Goal: Communication & Community: Ask a question

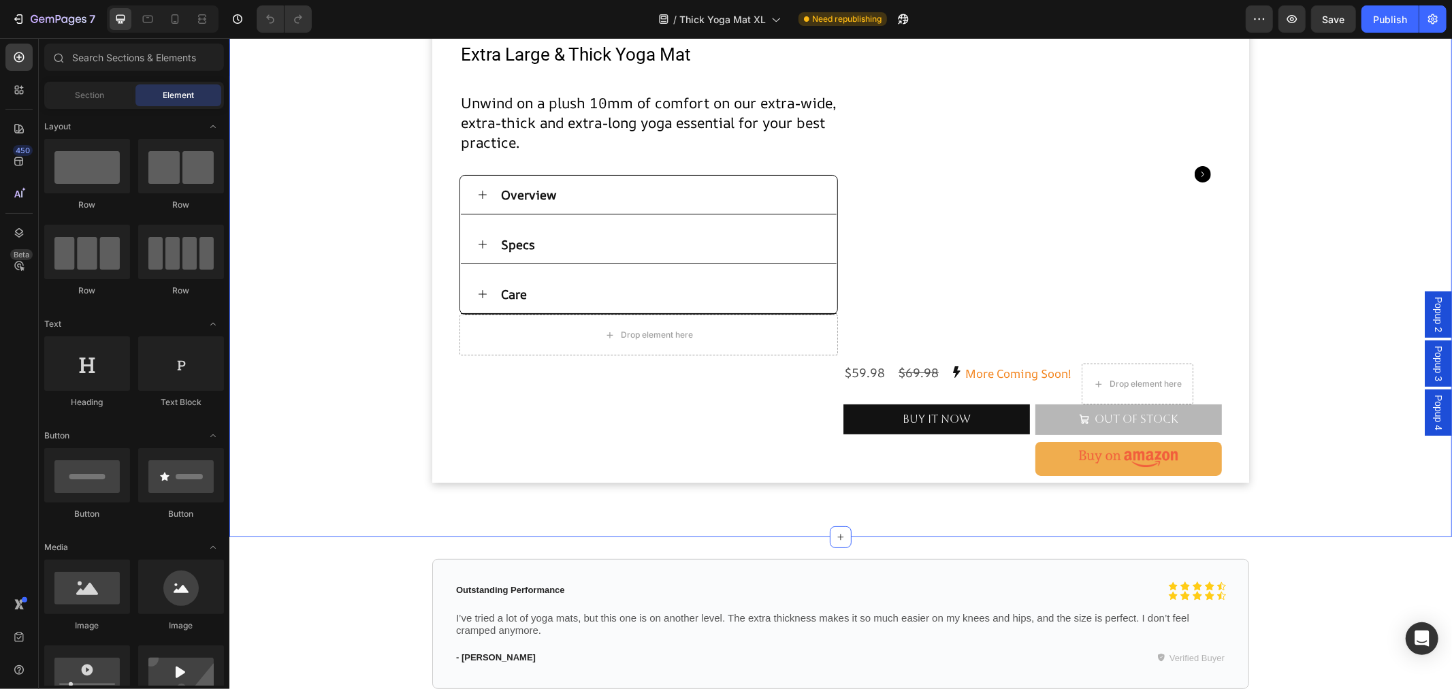
scroll to position [76, 0]
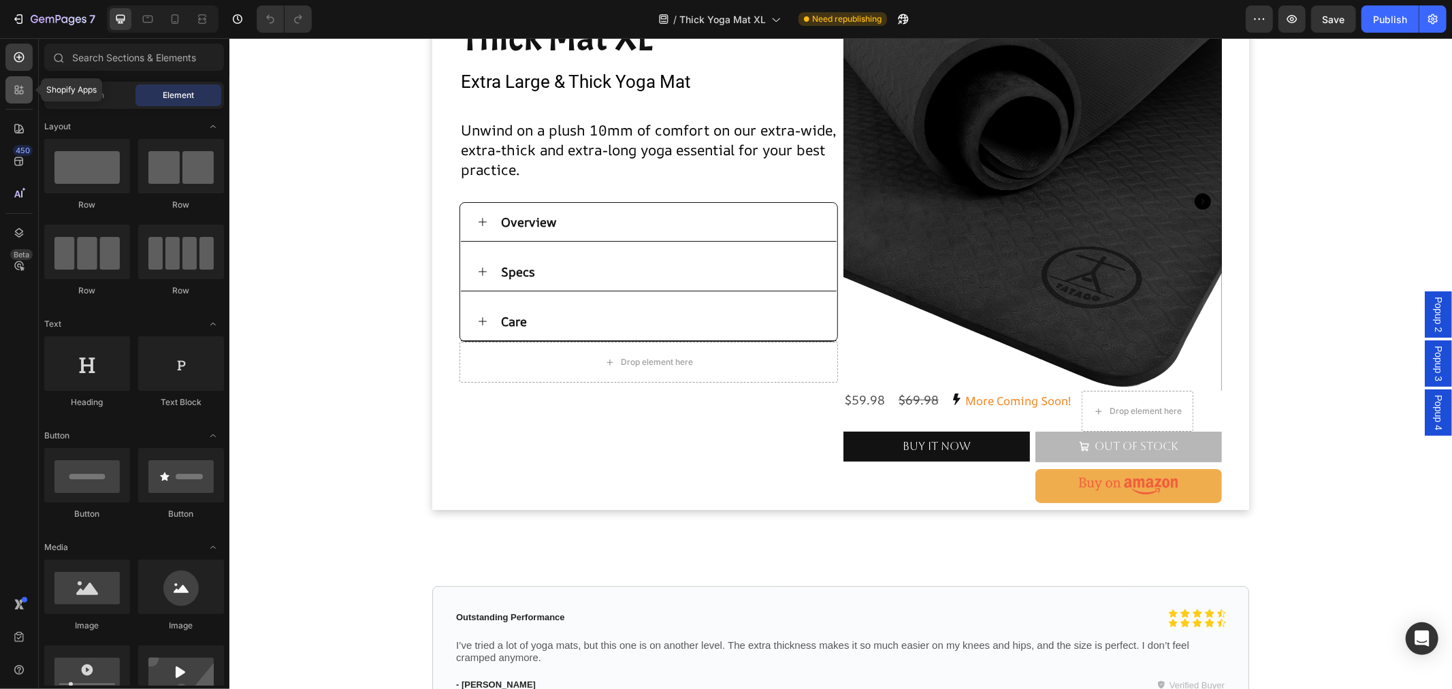
click at [22, 84] on icon at bounding box center [19, 90] width 14 height 14
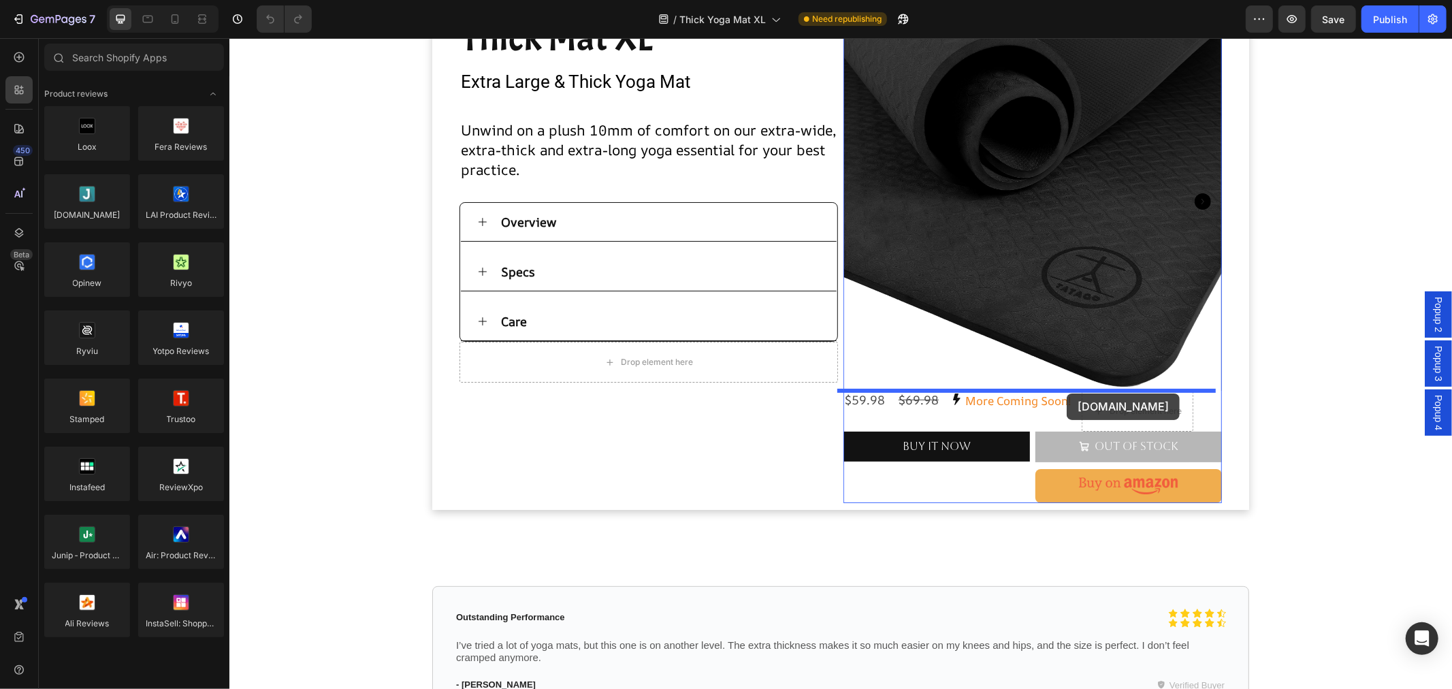
drag, startPoint x: 321, startPoint y: 249, endPoint x: 1066, endPoint y: 393, distance: 758.6
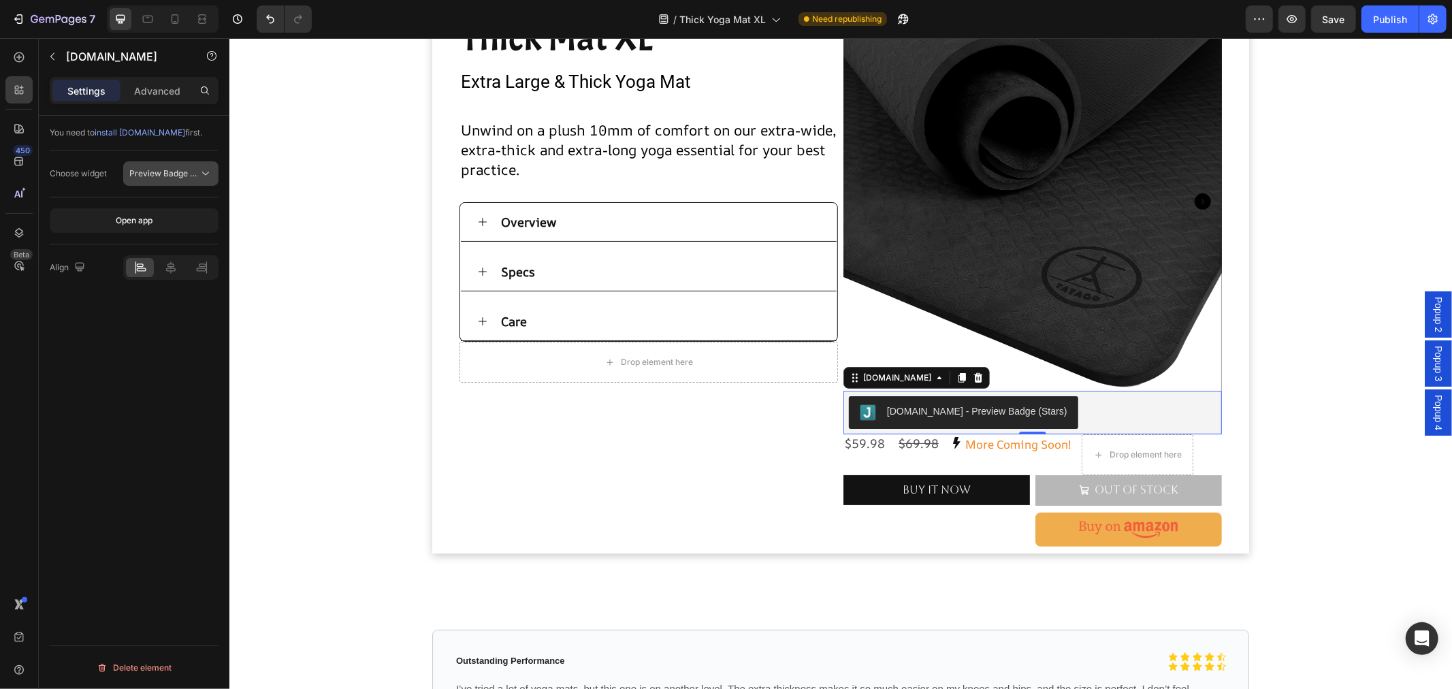
click at [196, 169] on span "Preview Badge (Stars)" at bounding box center [172, 173] width 86 height 10
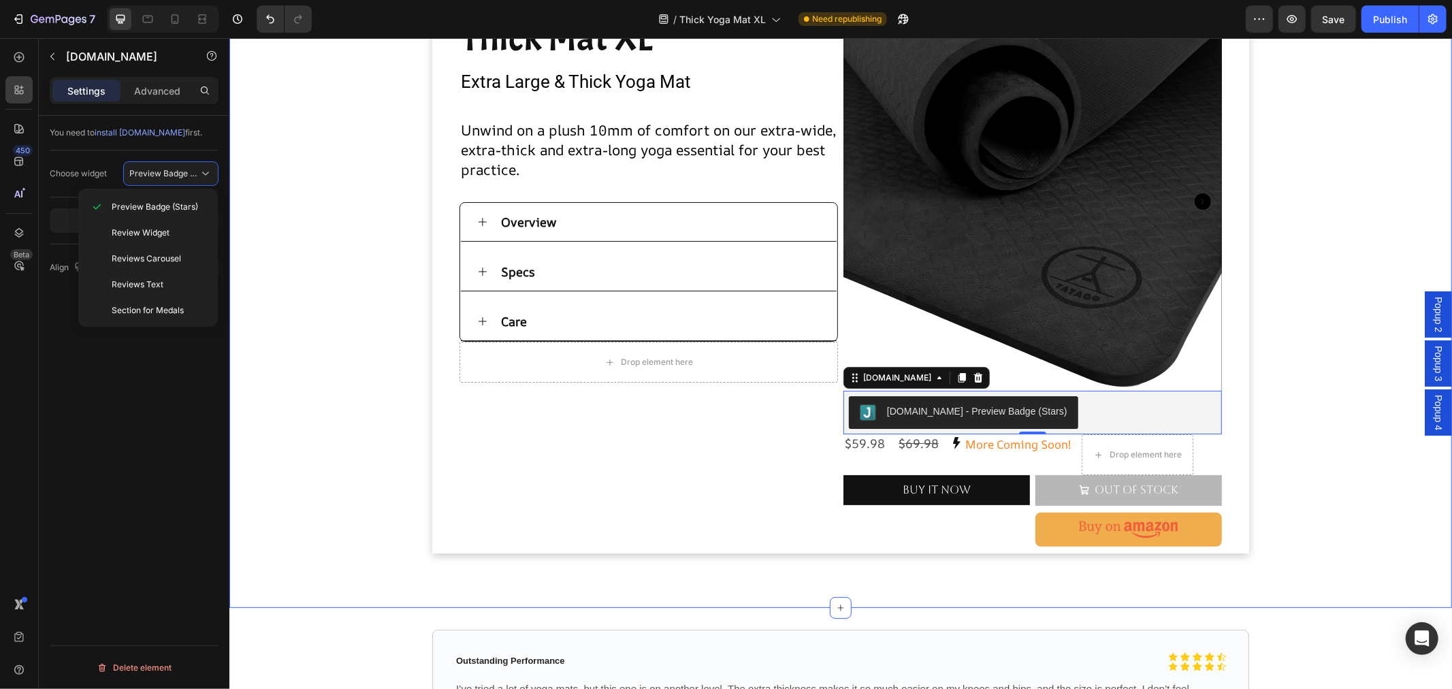
click at [350, 447] on div "Thick Mat XL Heading Extra Large & Thick Yoga Mat Text Block Product Images Unw…" at bounding box center [840, 299] width 1223 height 574
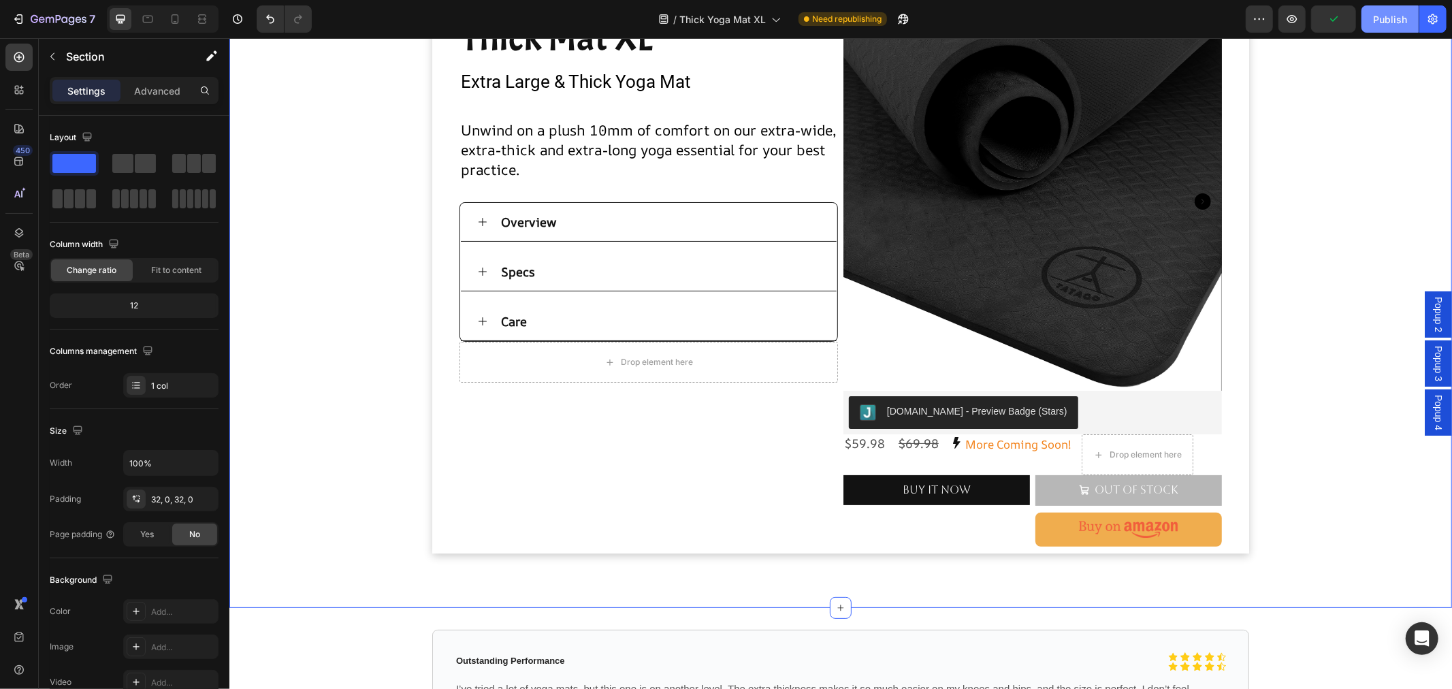
click at [1392, 16] on div "Publish" at bounding box center [1390, 19] width 34 height 14
click at [1057, 412] on div "[DOMAIN_NAME] - Preview Badge (Stars)" at bounding box center [1032, 412] width 368 height 33
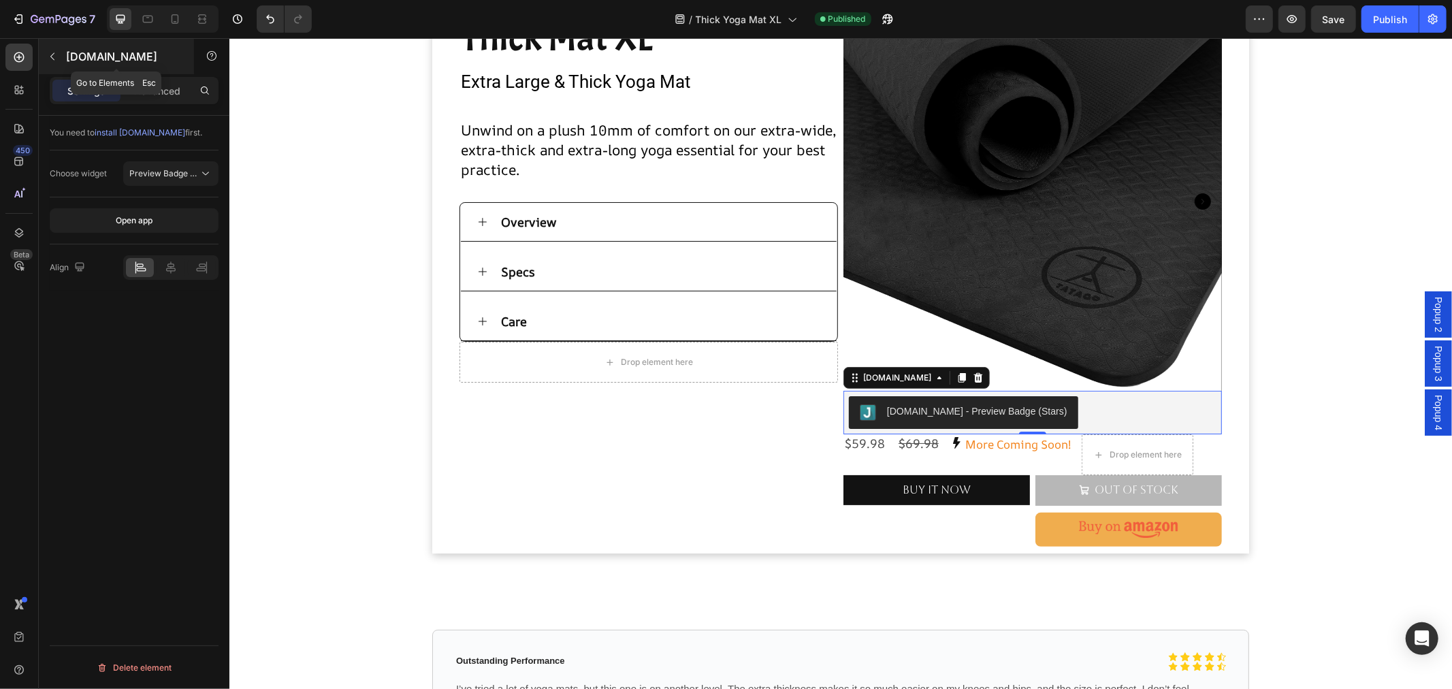
click at [65, 53] on div "[DOMAIN_NAME]" at bounding box center [116, 56] width 155 height 35
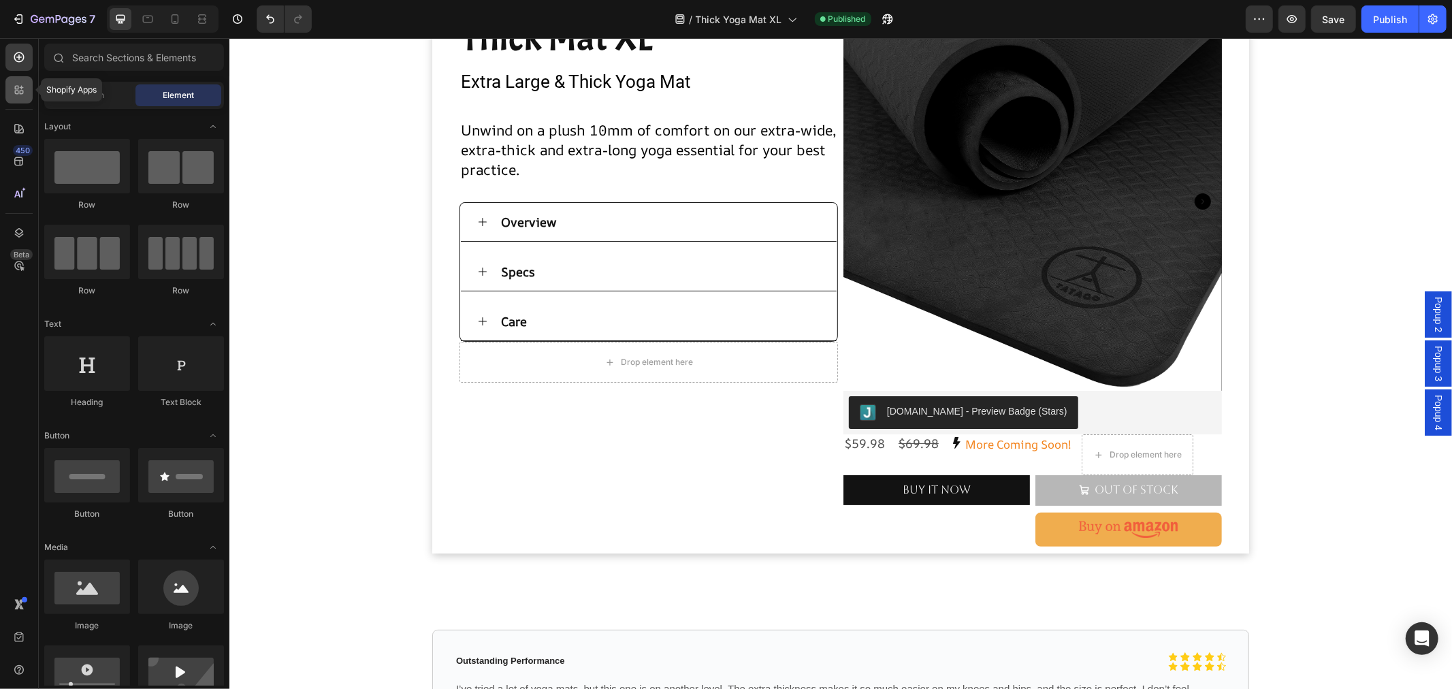
click at [20, 89] on icon at bounding box center [19, 90] width 14 height 14
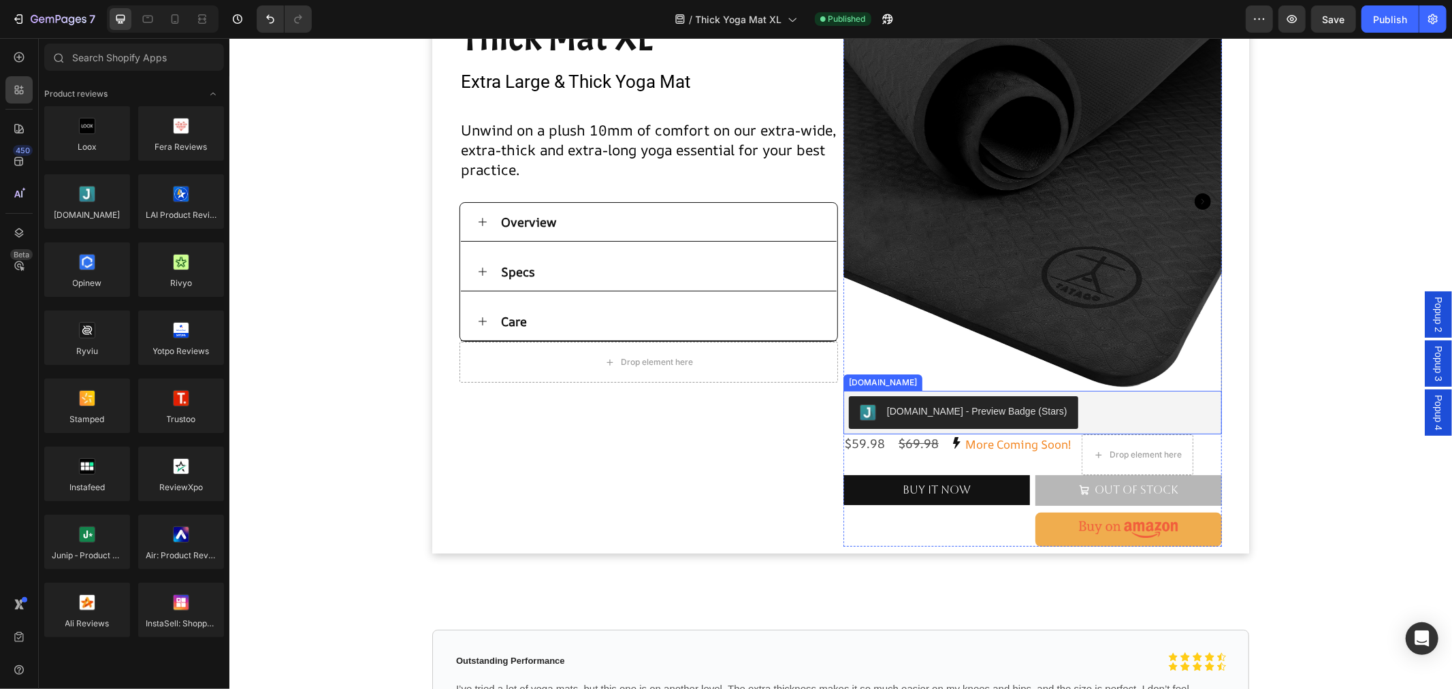
click at [905, 411] on div "[DOMAIN_NAME] - Preview Badge (Stars)" at bounding box center [976, 411] width 180 height 14
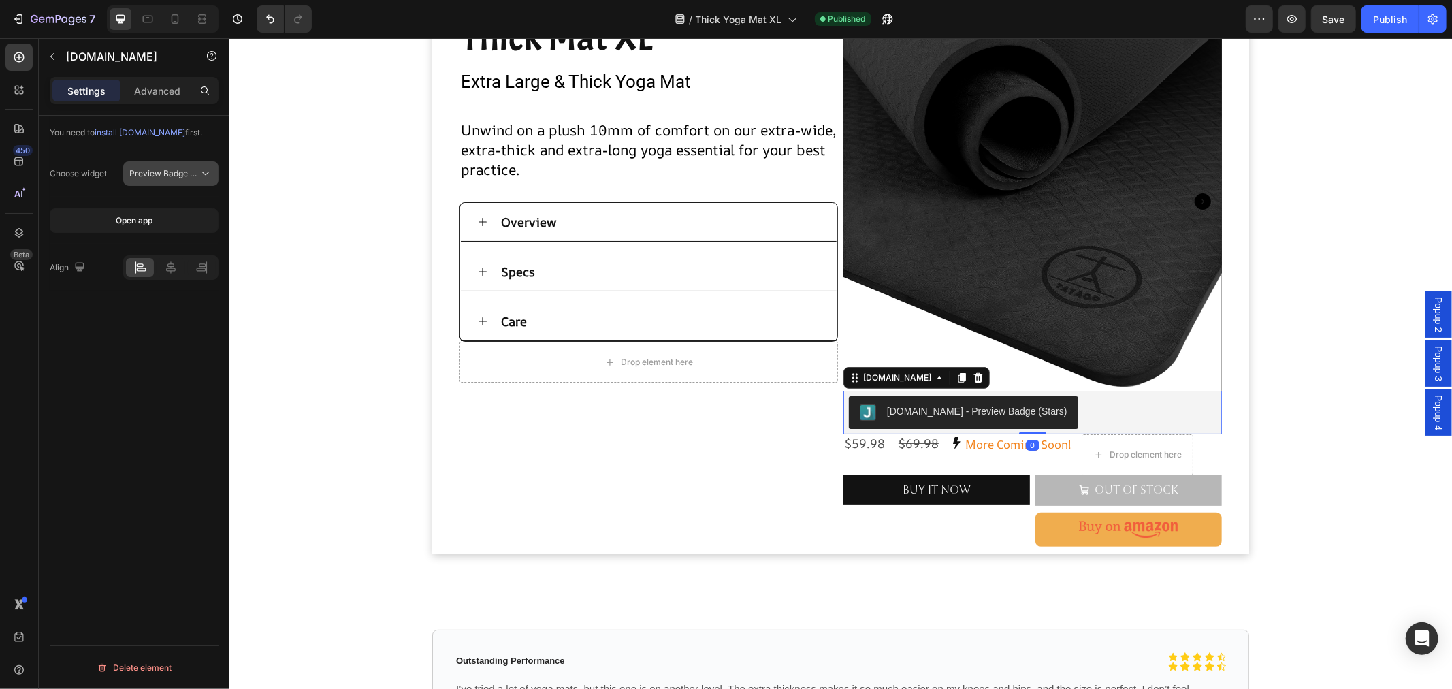
click at [192, 167] on span "Preview Badge (Stars)" at bounding box center [163, 173] width 69 height 12
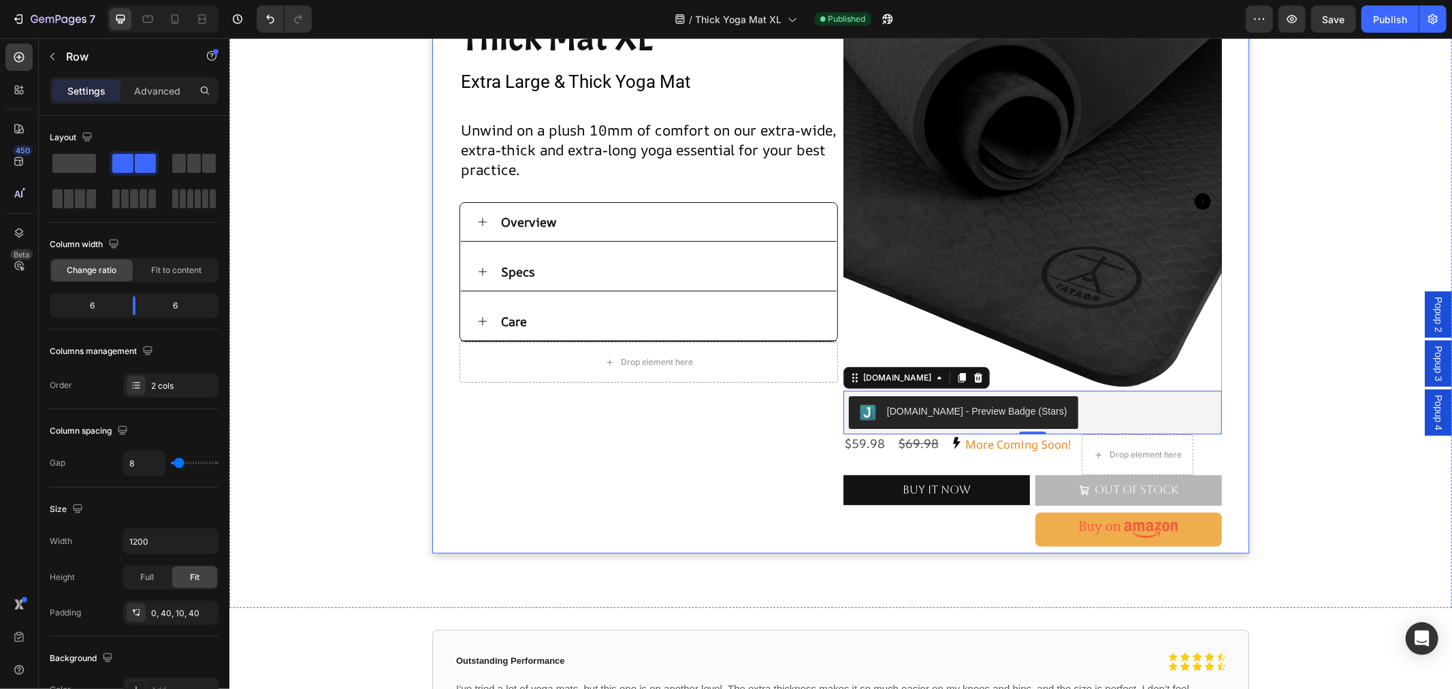
click at [690, 498] on div "Thick Mat XL Heading Extra Large & Thick Yoga Mat Text Block Product Images Unw…" at bounding box center [648, 279] width 379 height 534
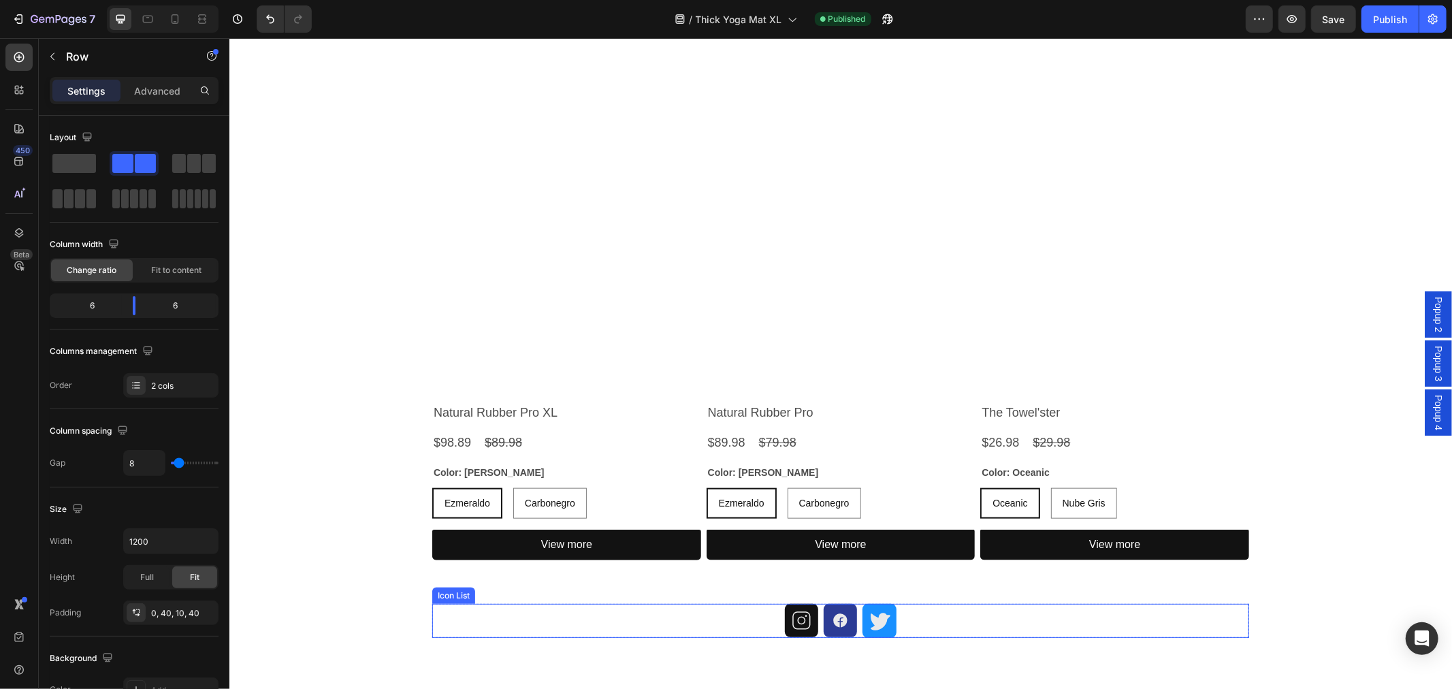
scroll to position [1338, 0]
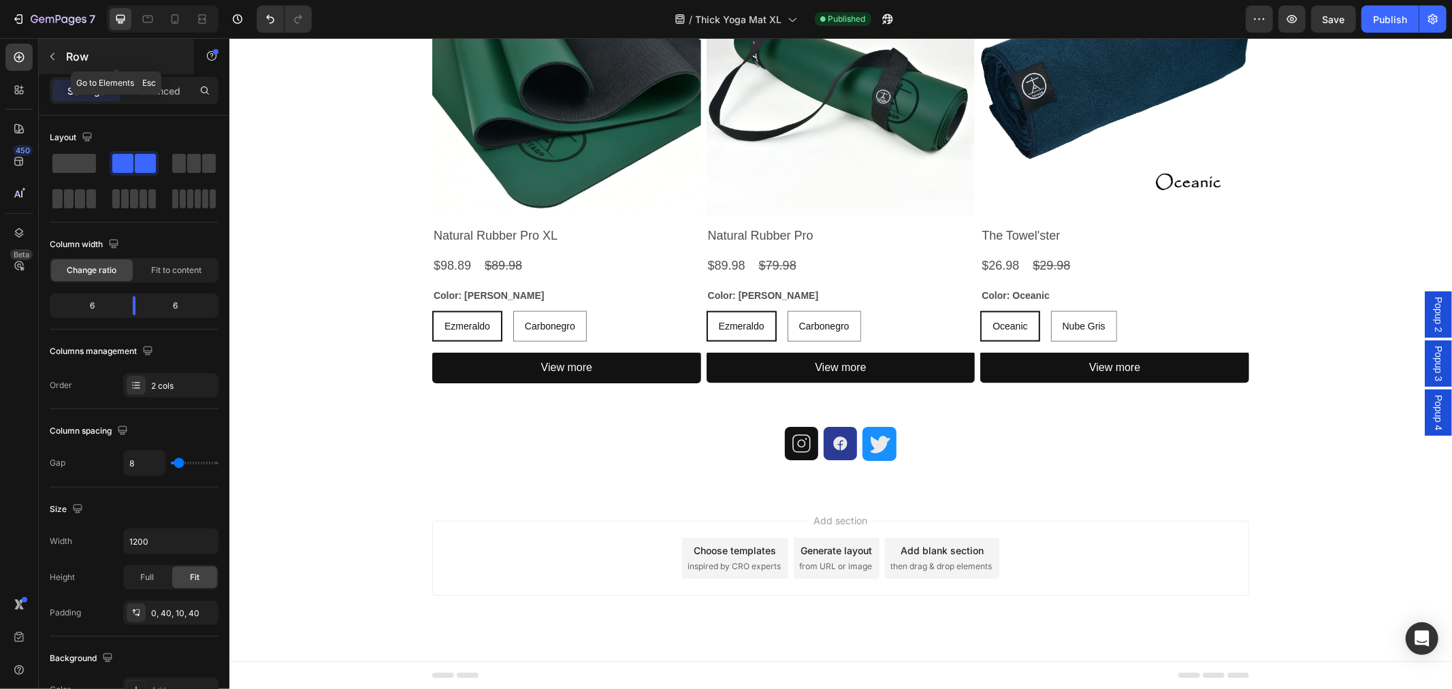
click at [50, 53] on icon "button" at bounding box center [52, 56] width 11 height 11
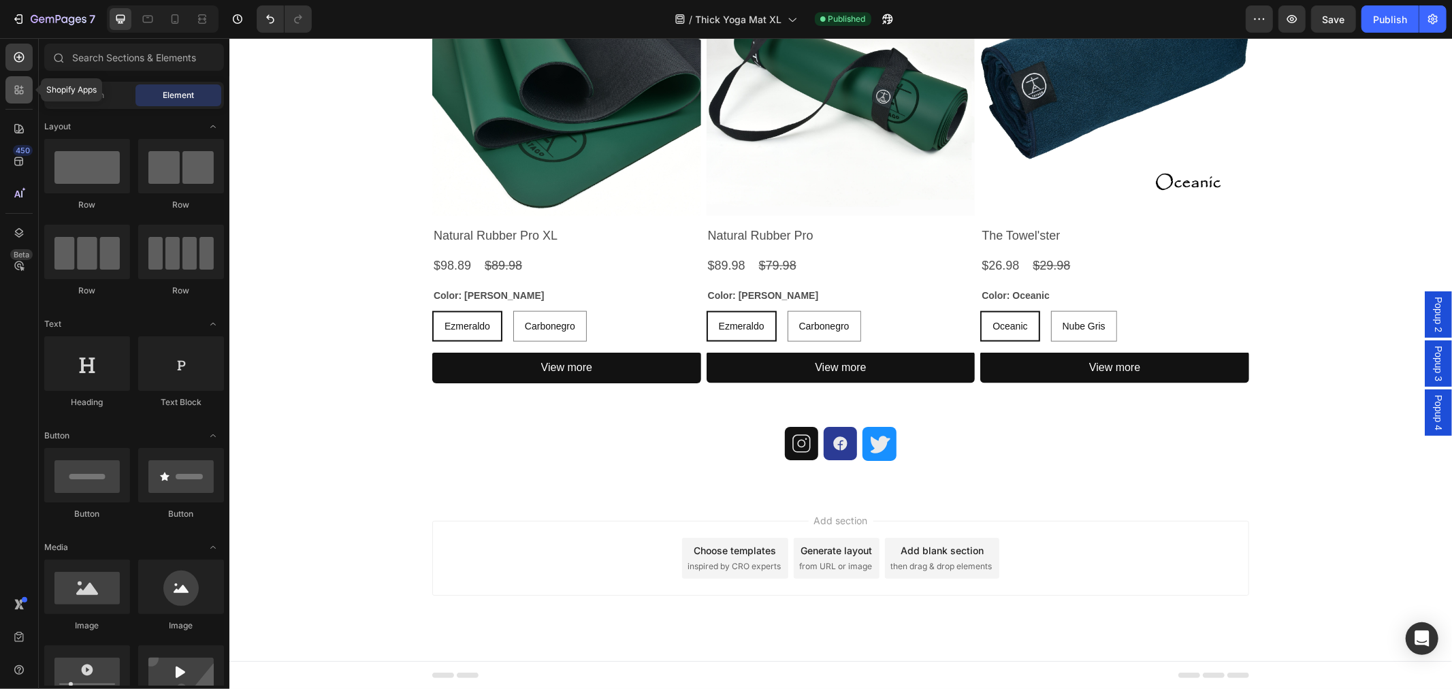
click at [17, 95] on icon at bounding box center [19, 90] width 14 height 14
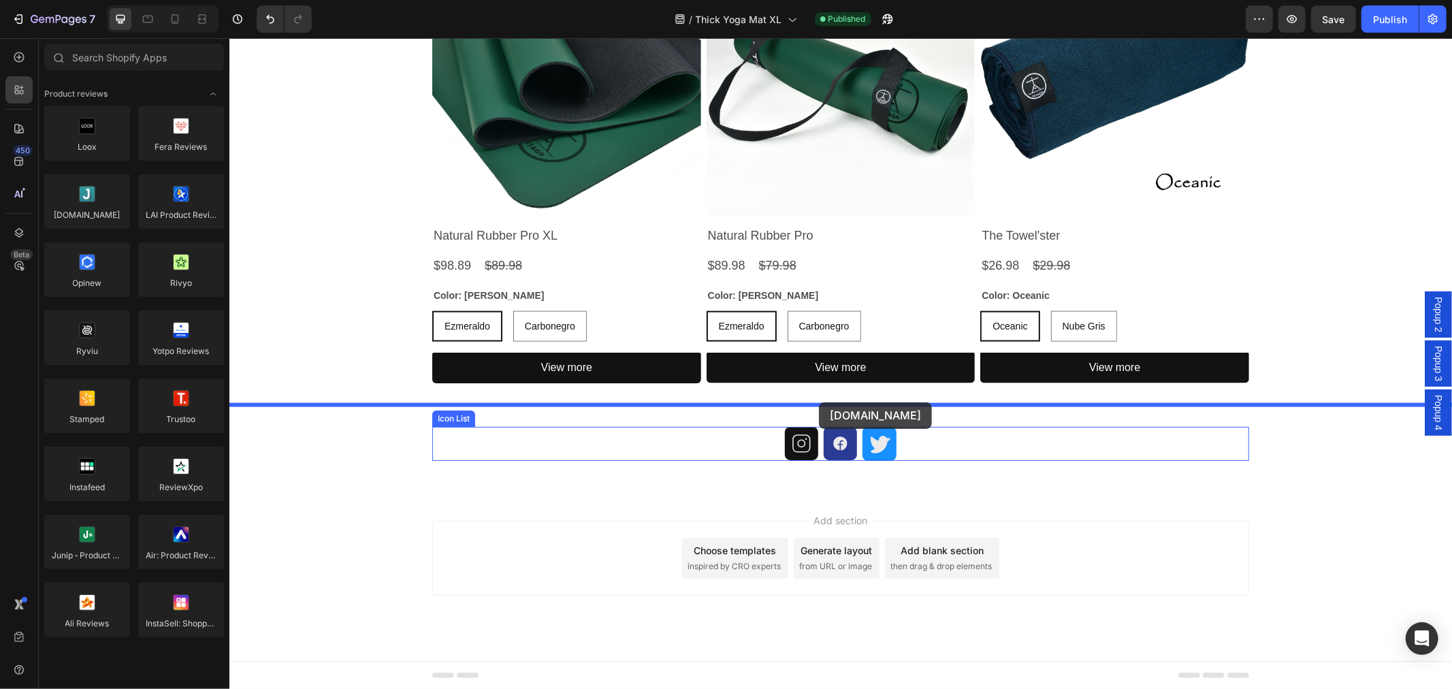
drag, startPoint x: 321, startPoint y: 244, endPoint x: 818, endPoint y: 402, distance: 521.5
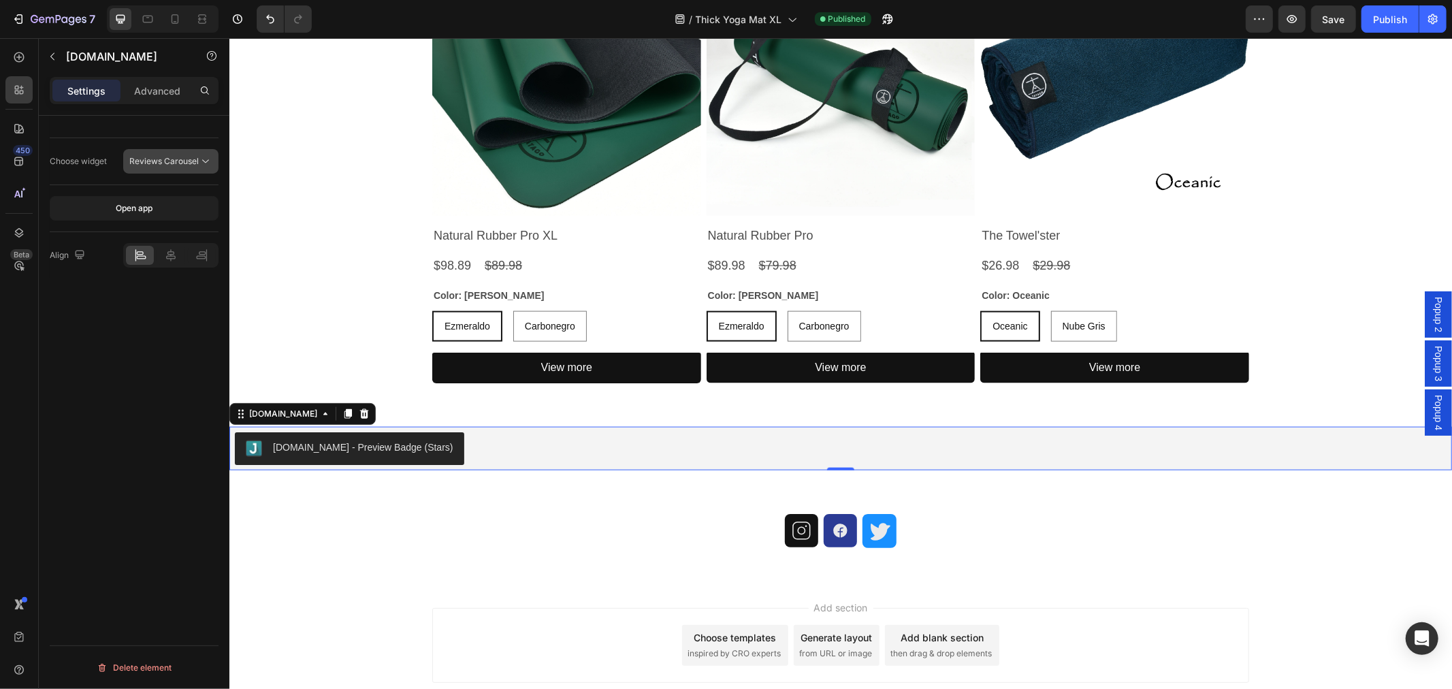
click at [168, 153] on button "Reviews Carousel" at bounding box center [170, 161] width 95 height 25
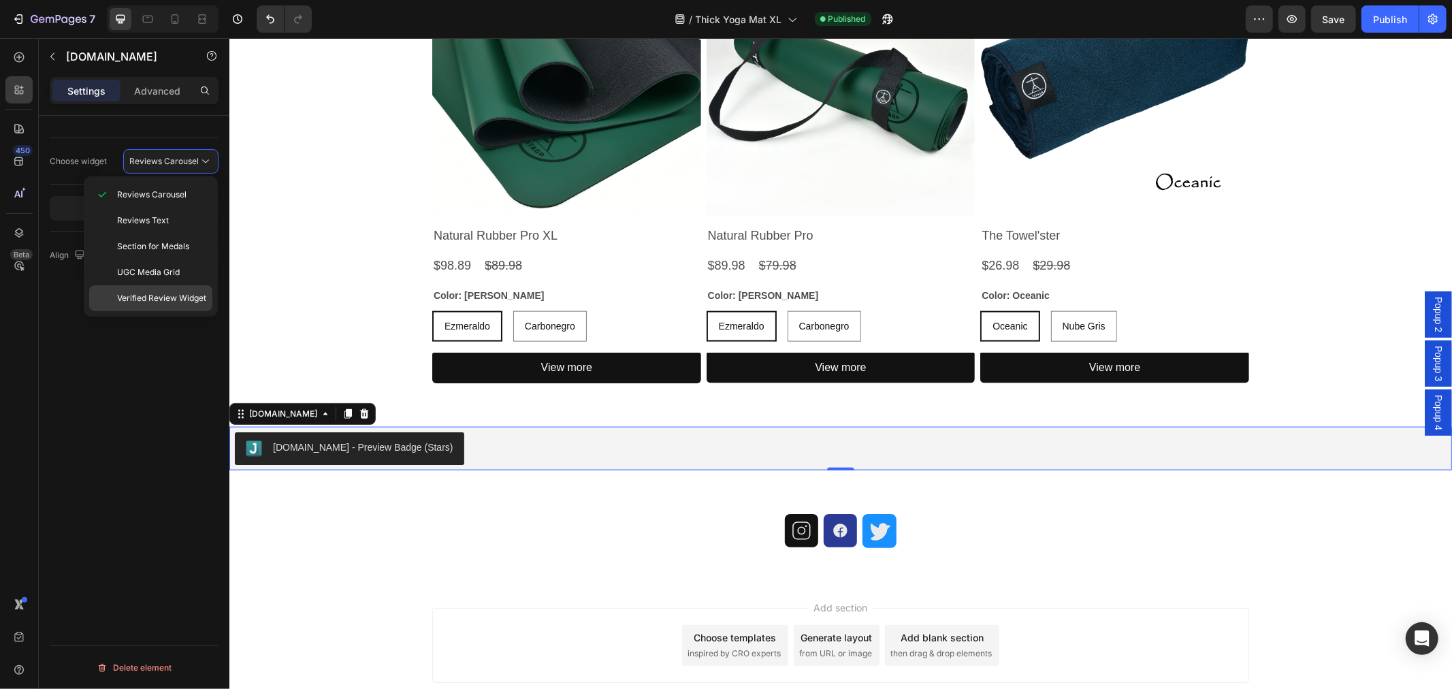
click at [152, 298] on span "Verified Review Widget" at bounding box center [161, 298] width 89 height 12
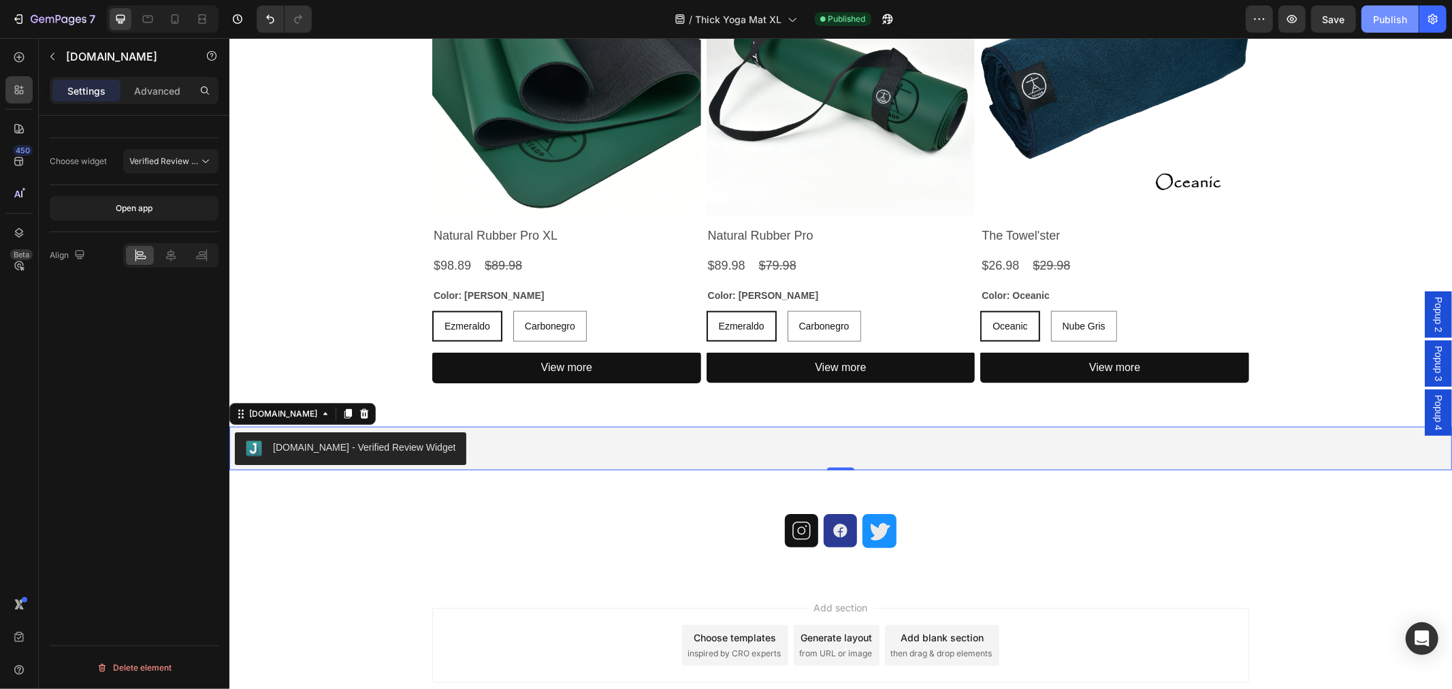
click at [1384, 20] on div "Publish" at bounding box center [1390, 19] width 34 height 14
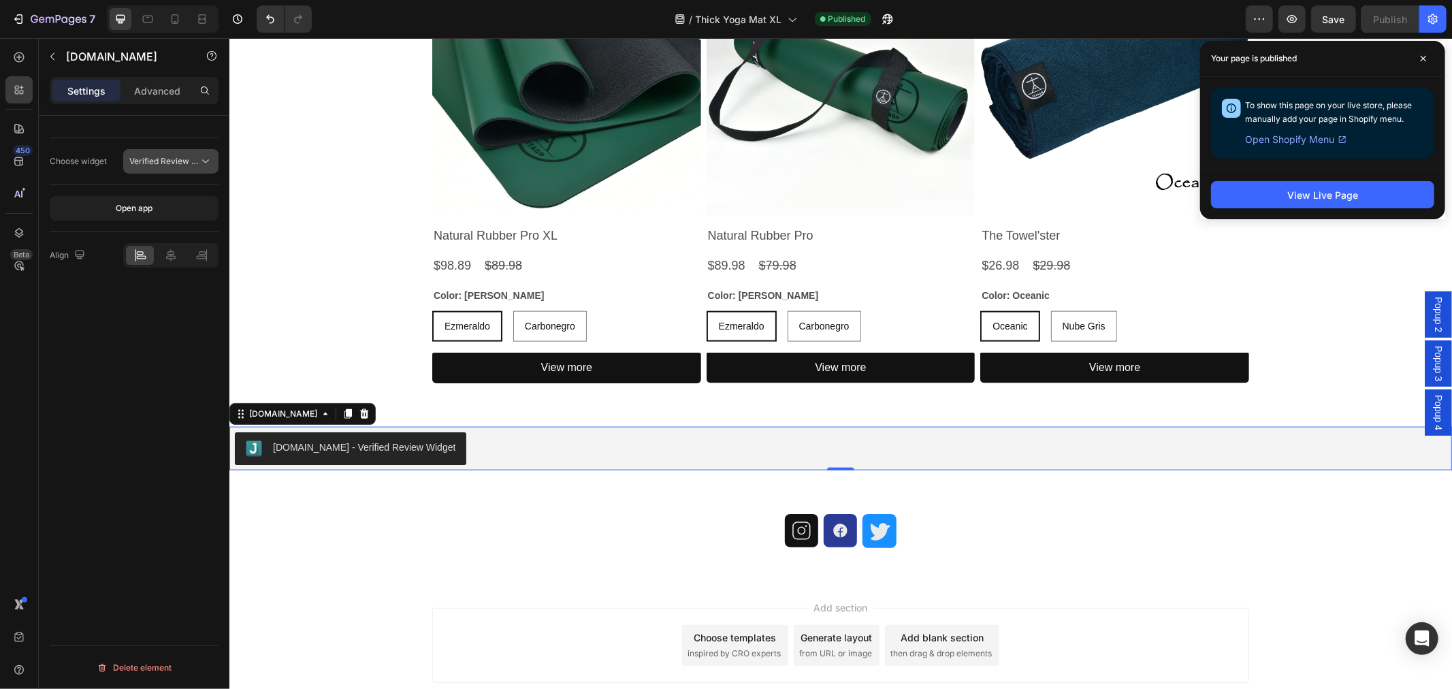
click at [185, 161] on span "Verified Review Widget" at bounding box center [173, 161] width 89 height 10
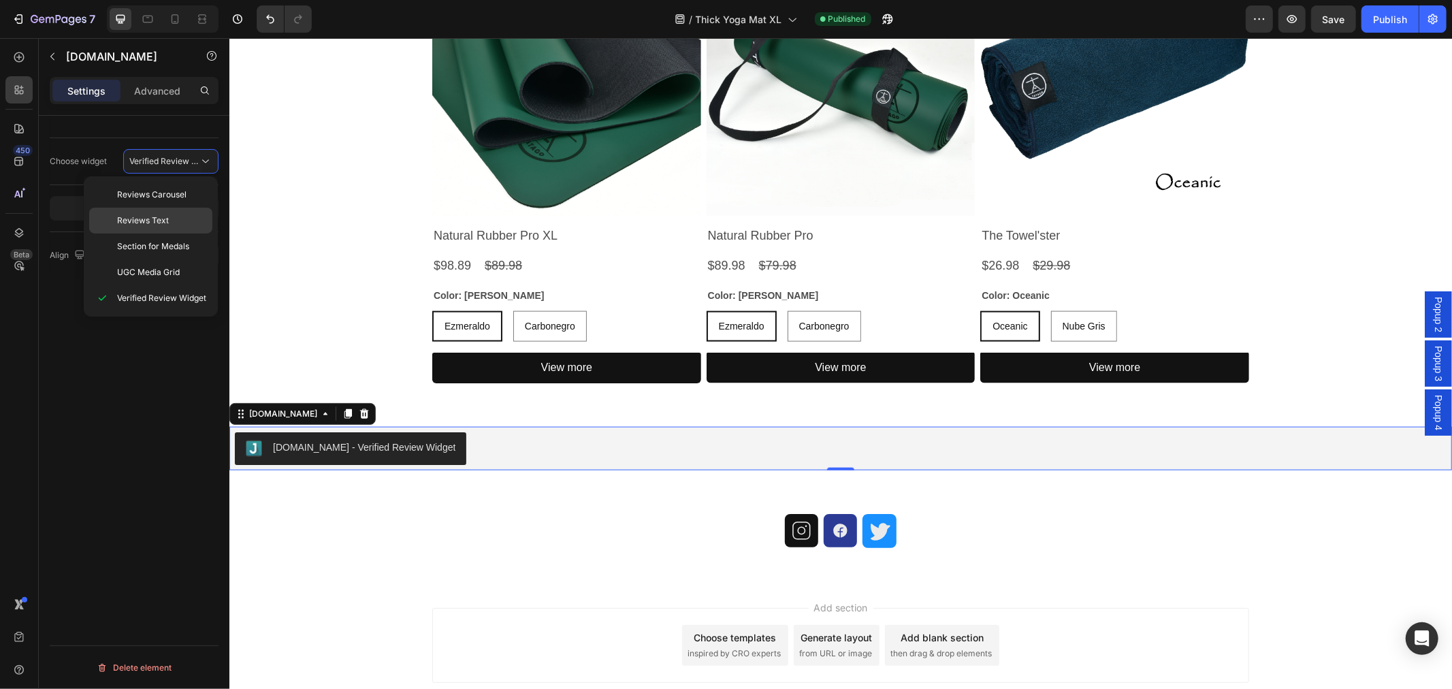
click at [164, 221] on span "Reviews Text" at bounding box center [143, 220] width 52 height 12
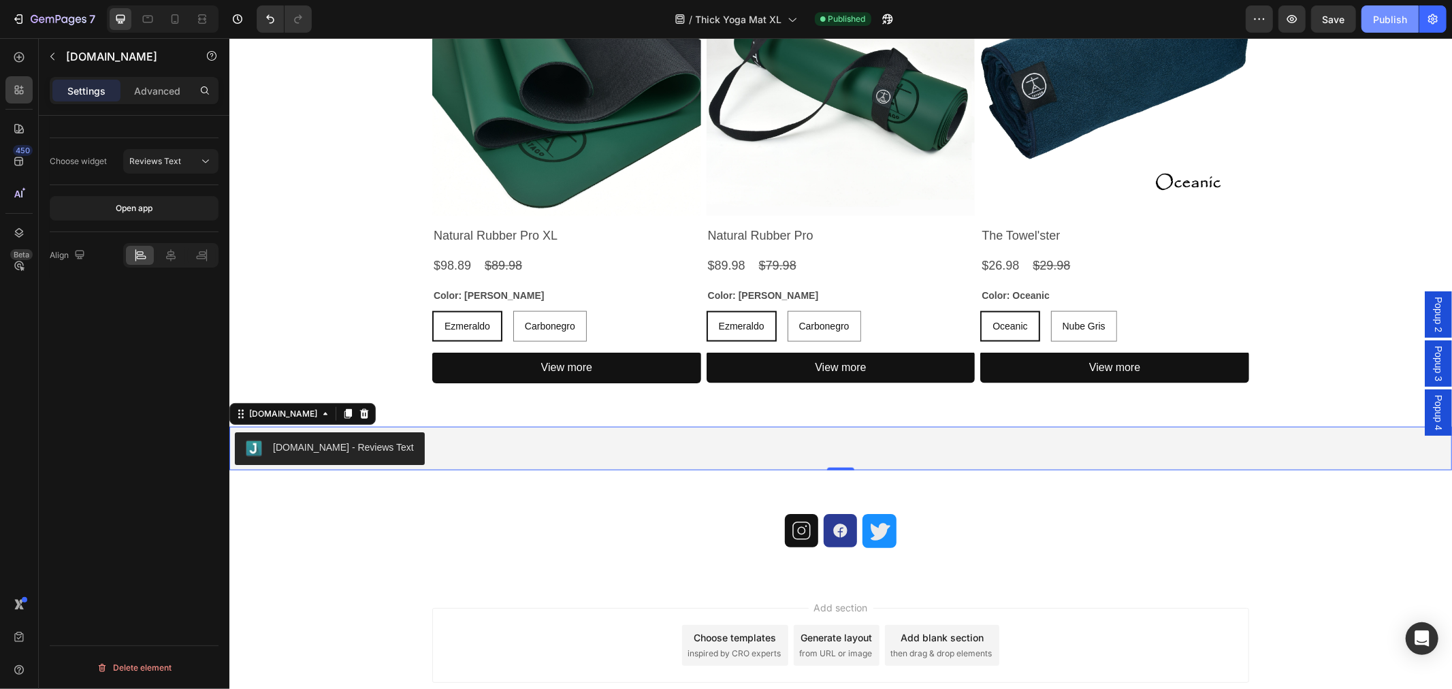
click at [1392, 17] on div "Publish" at bounding box center [1390, 19] width 34 height 14
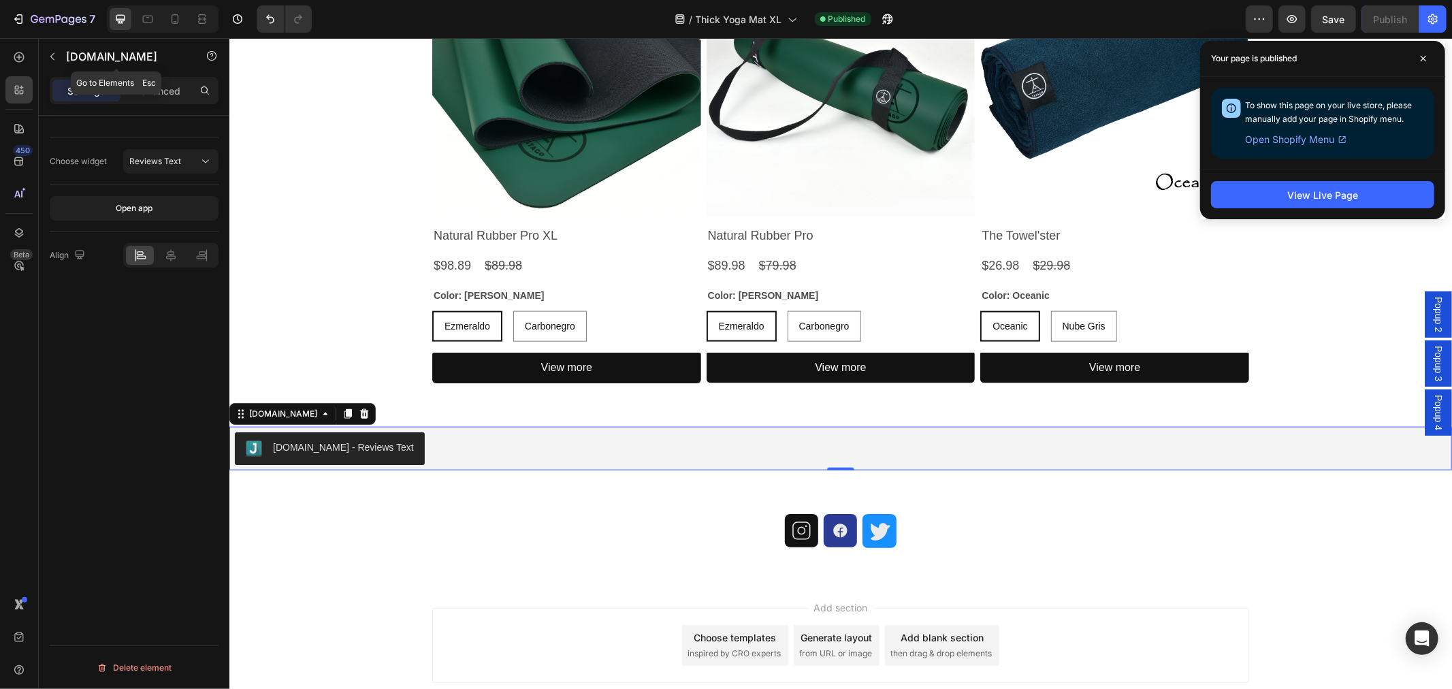
click at [62, 55] on button "button" at bounding box center [53, 57] width 22 height 22
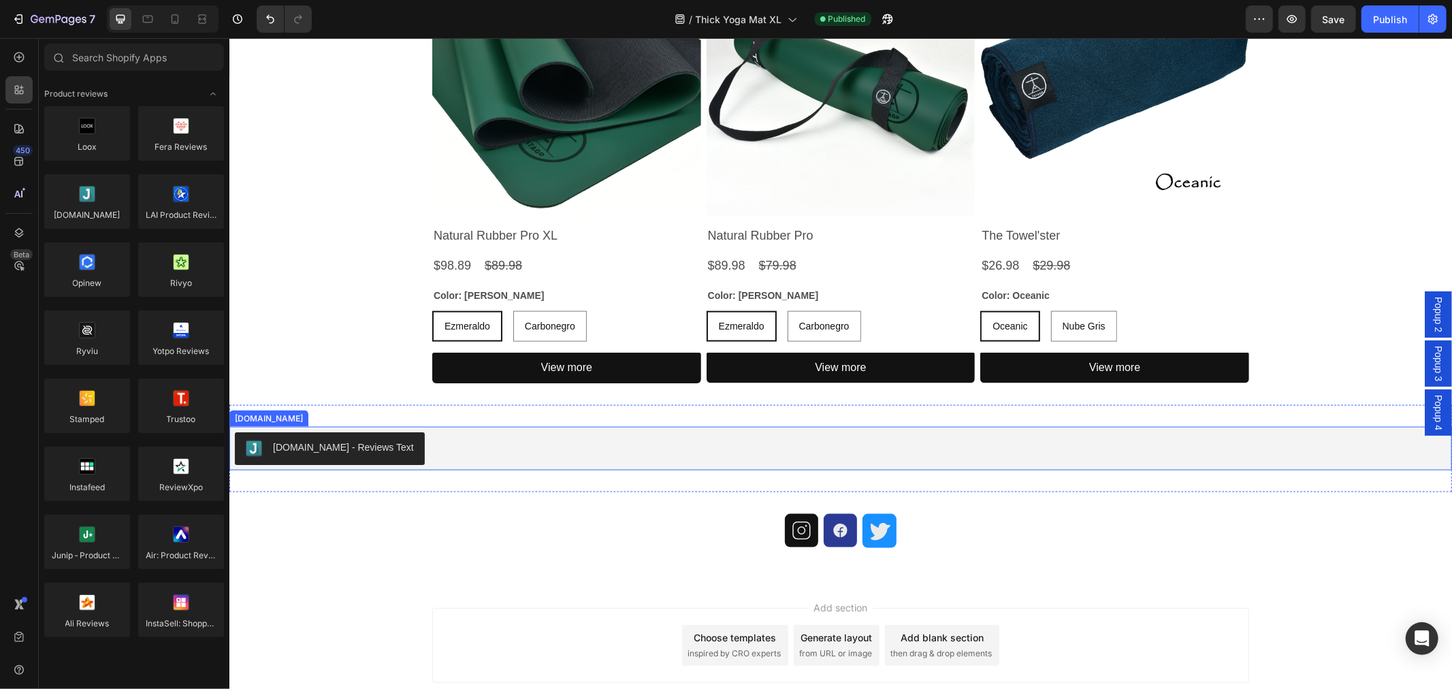
click at [524, 451] on div "[DOMAIN_NAME] - Reviews Text" at bounding box center [840, 448] width 1212 height 33
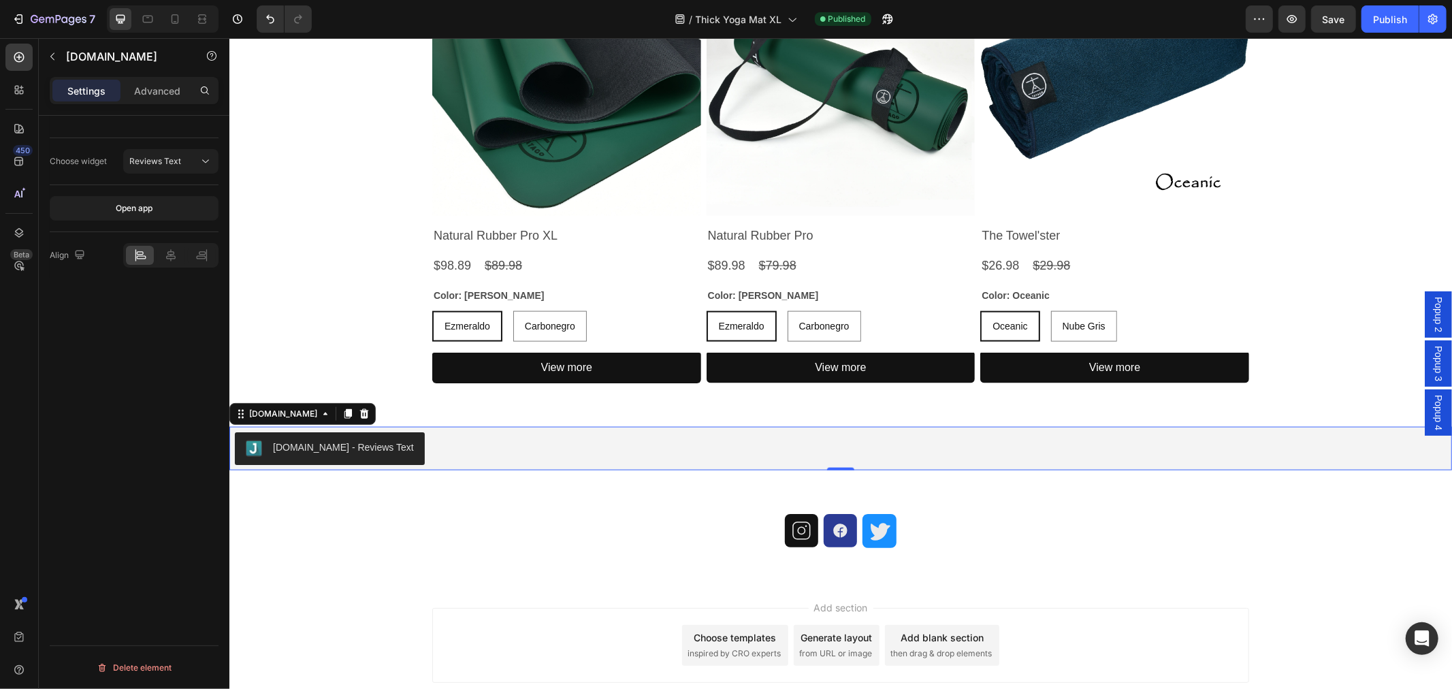
click at [342, 447] on div "[DOMAIN_NAME] - Reviews Text" at bounding box center [342, 447] width 141 height 14
click at [192, 148] on div "Choose widget Reviews Text" at bounding box center [134, 161] width 169 height 47
click at [189, 155] on div "Reviews Text" at bounding box center [170, 162] width 83 height 14
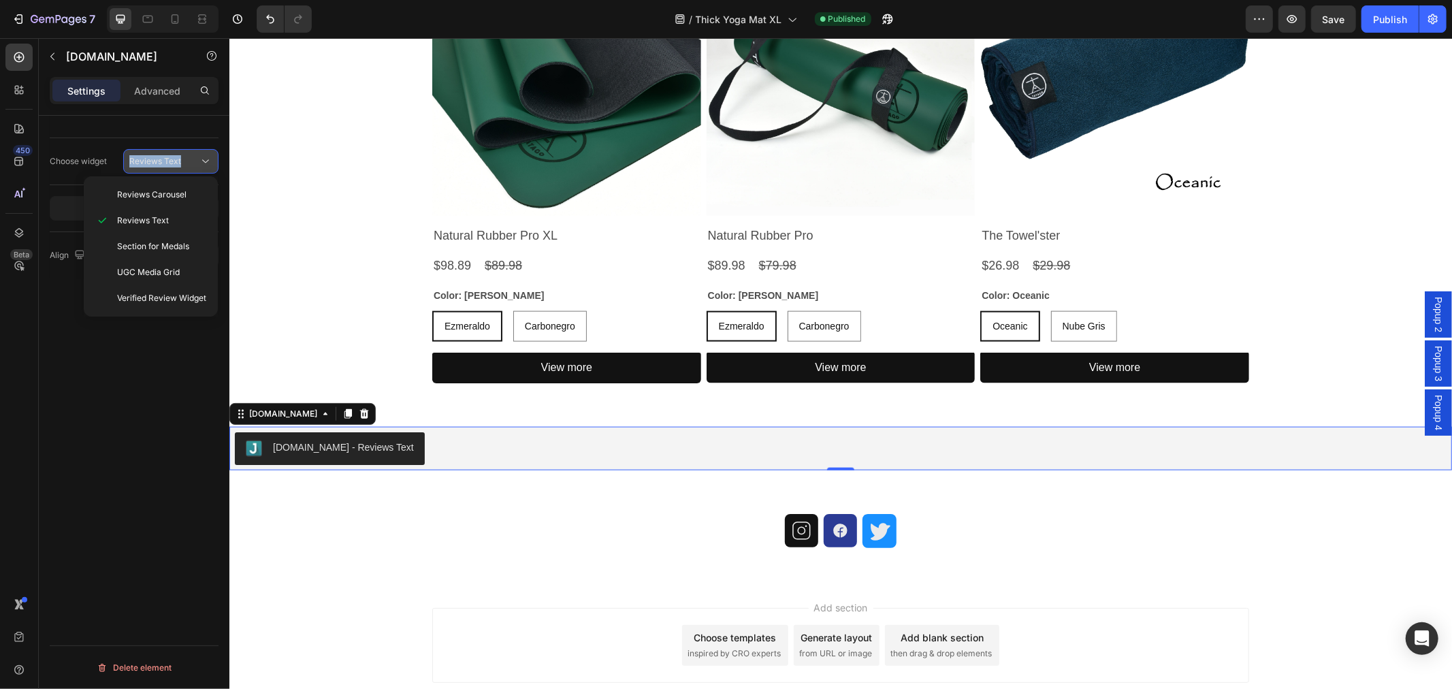
click at [189, 155] on div "Reviews Text" at bounding box center [170, 162] width 83 height 14
click at [174, 193] on span "Reviews Carousel" at bounding box center [151, 195] width 69 height 12
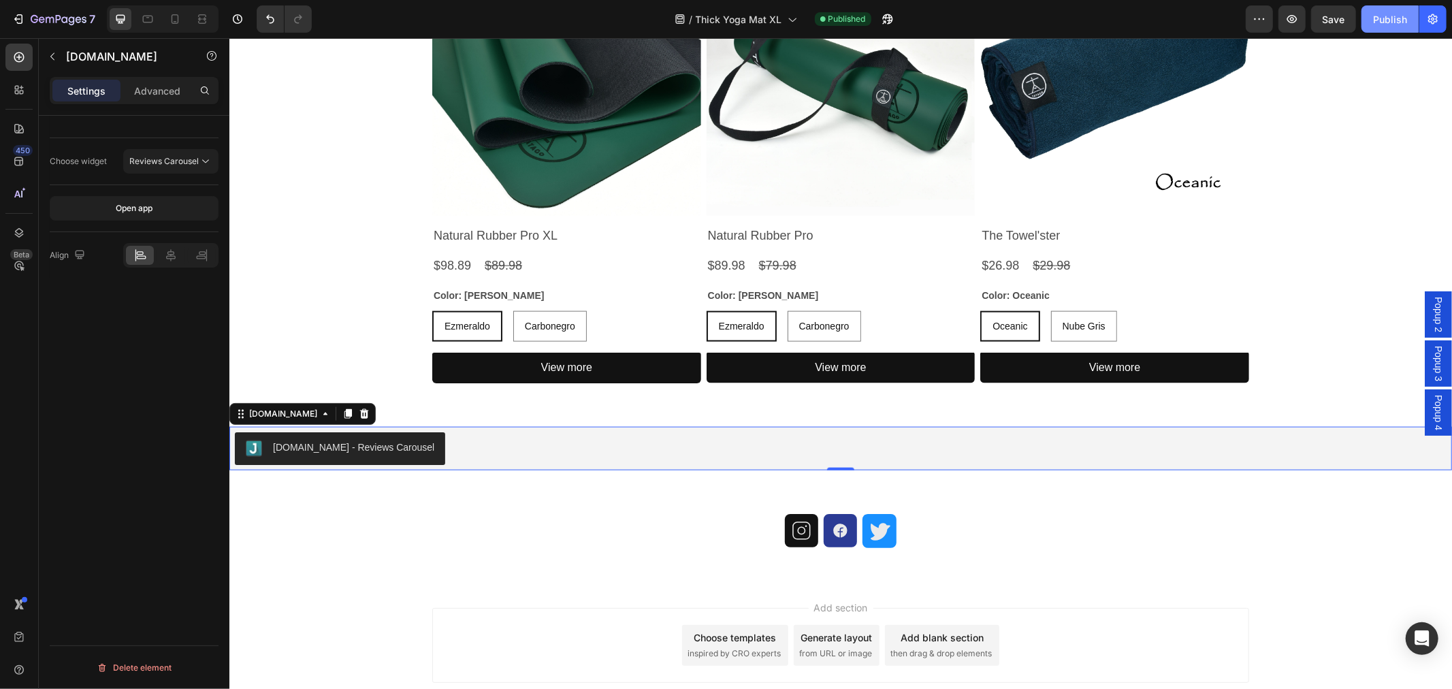
click at [1377, 8] on button "Publish" at bounding box center [1390, 18] width 57 height 27
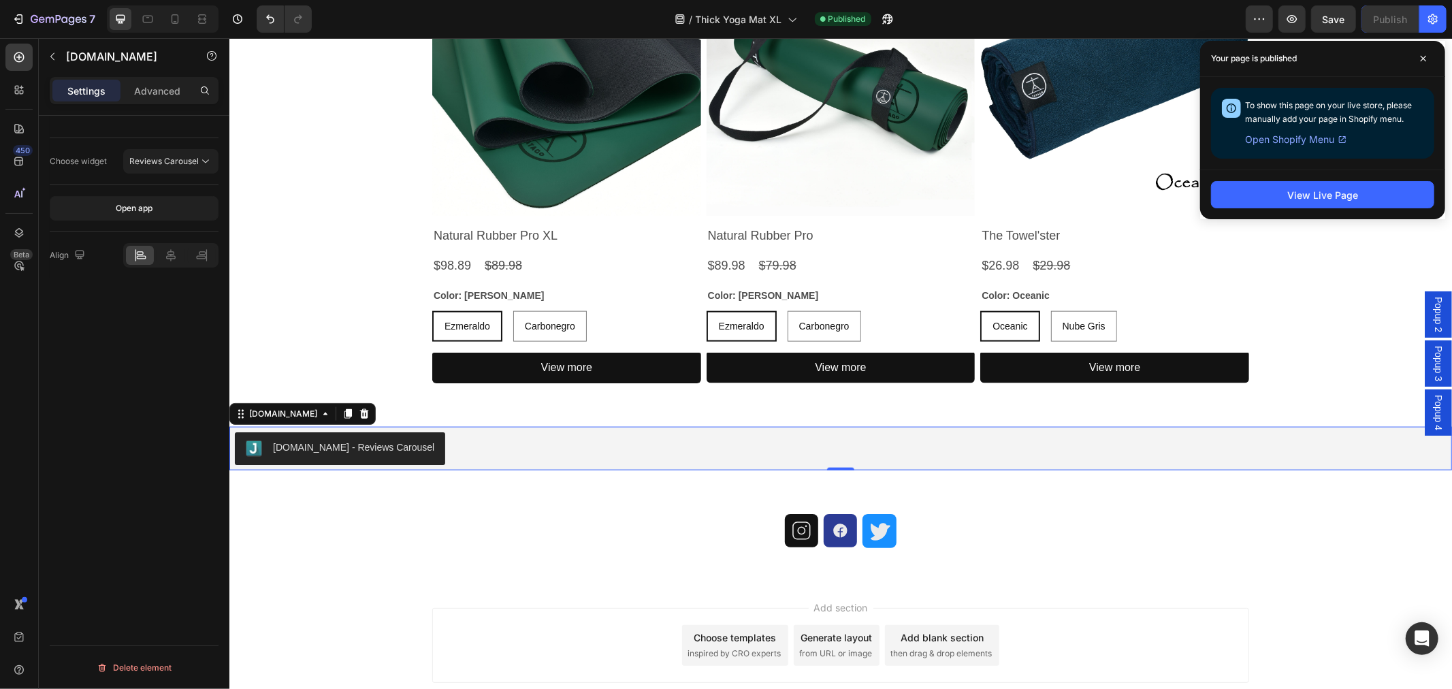
click at [425, 451] on div "[DOMAIN_NAME] - Reviews Carousel" at bounding box center [840, 448] width 1212 height 33
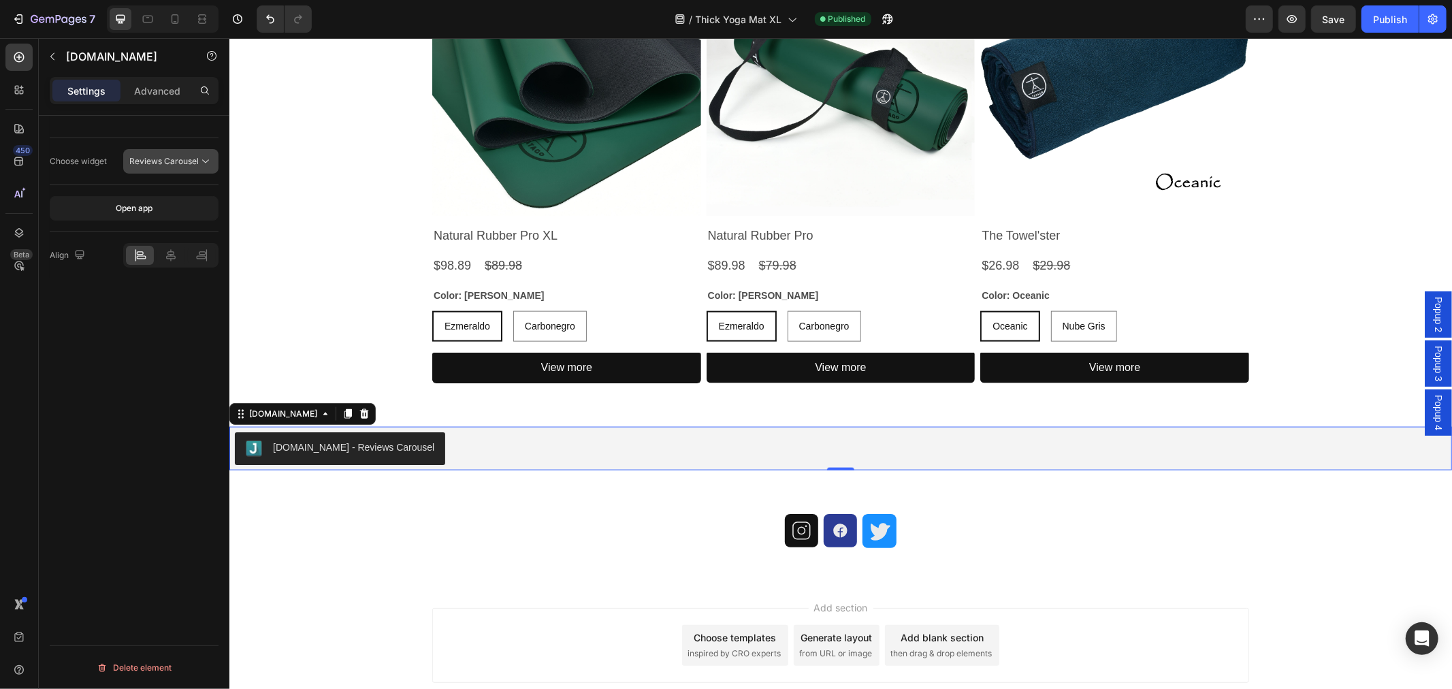
click at [184, 161] on span "Reviews Carousel" at bounding box center [163, 161] width 69 height 10
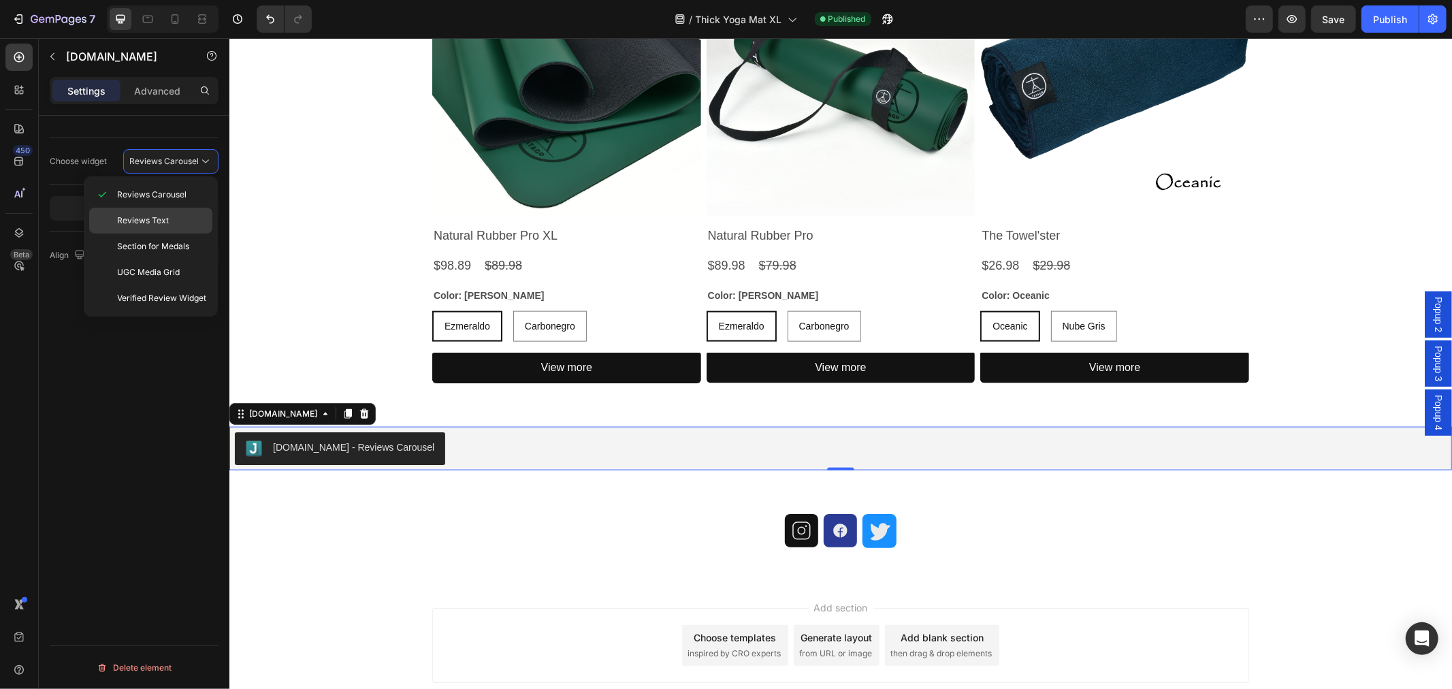
click at [158, 225] on span "Reviews Text" at bounding box center [143, 220] width 52 height 12
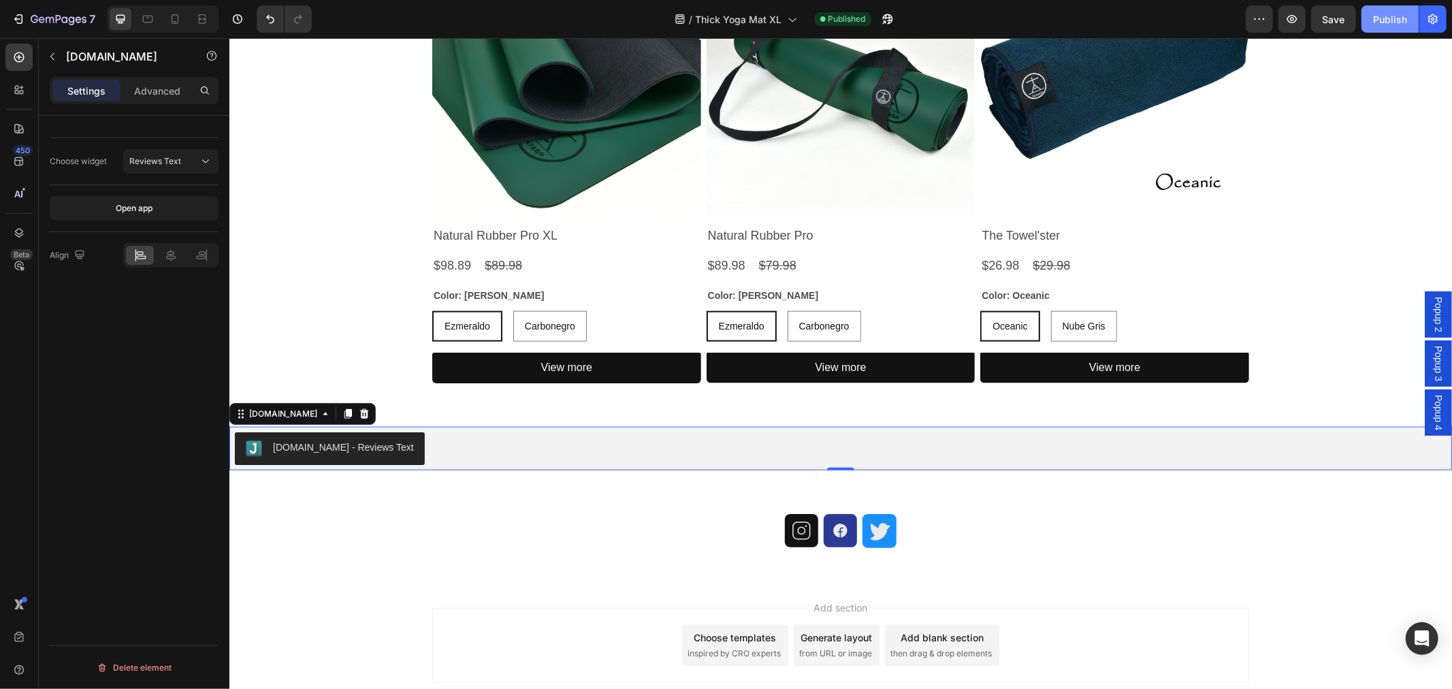
click at [1384, 18] on div "Publish" at bounding box center [1390, 19] width 34 height 14
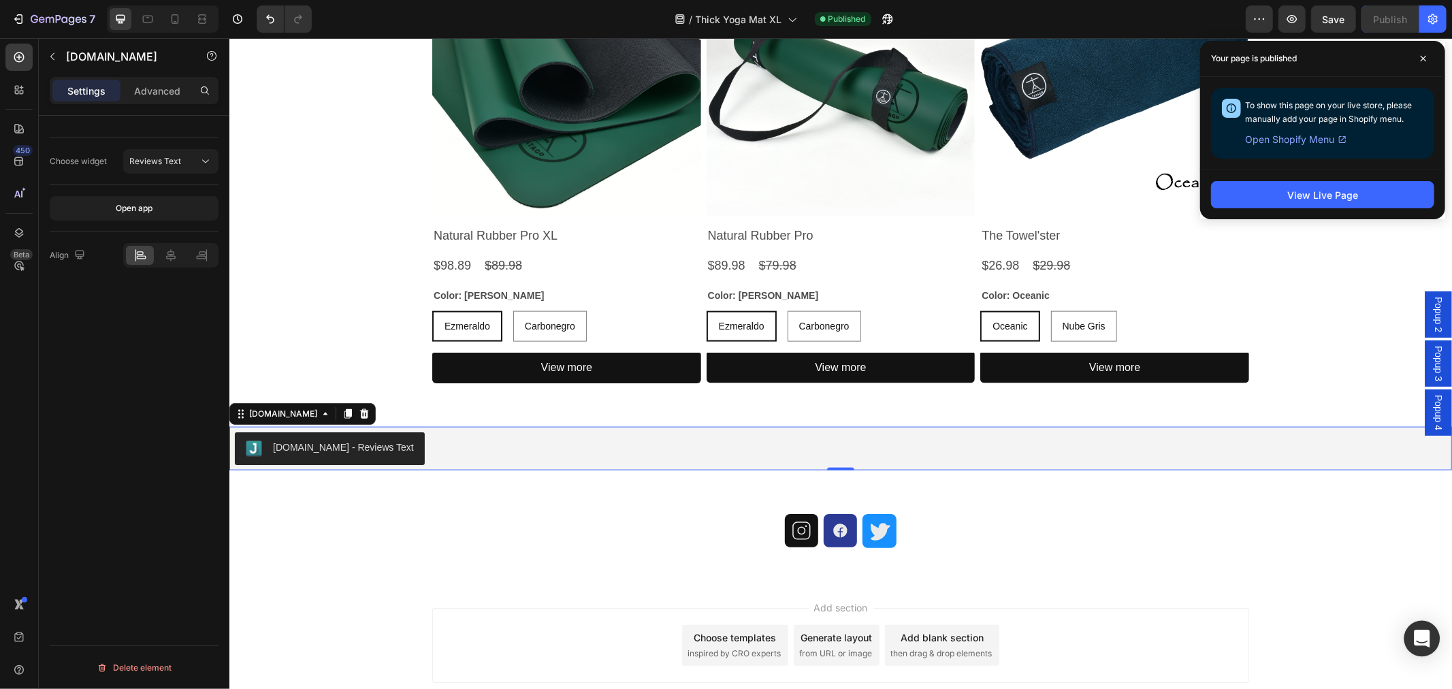
click at [1426, 641] on icon "Open Intercom Messenger" at bounding box center [1422, 639] width 18 height 18
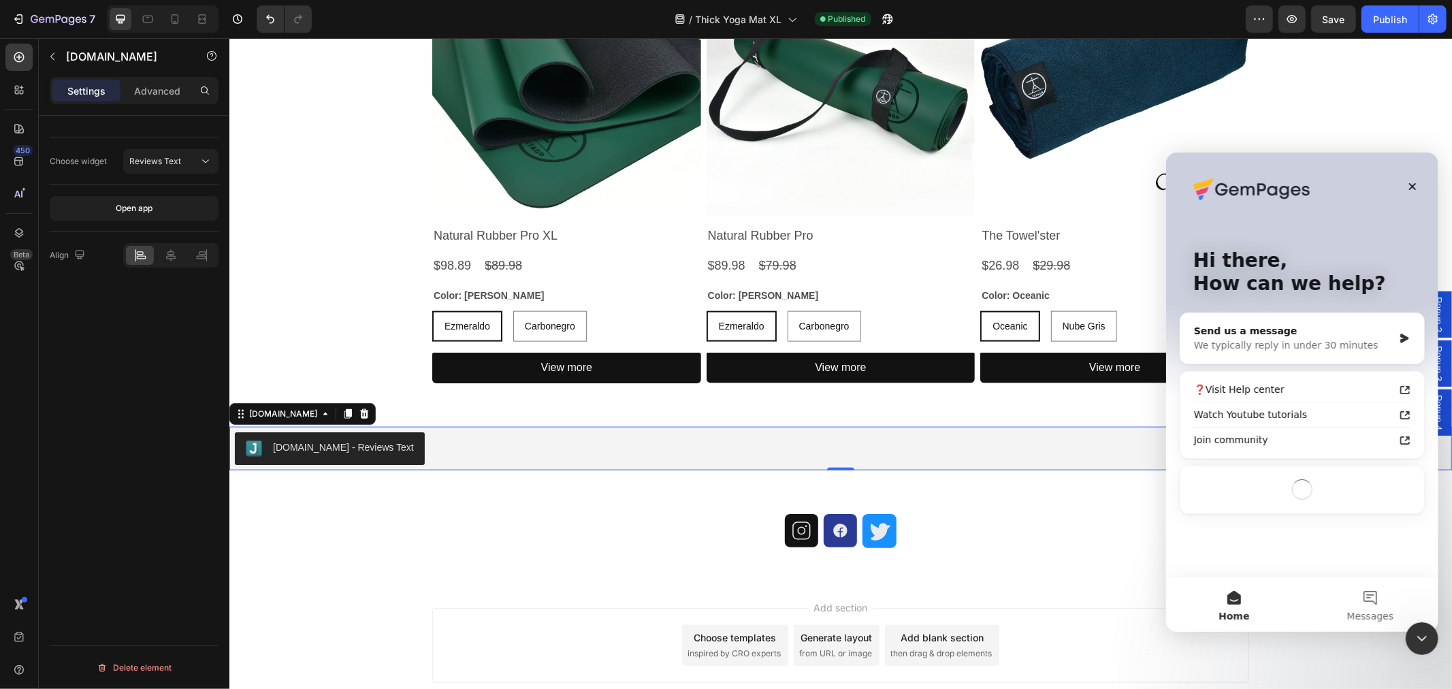
scroll to position [0, 0]
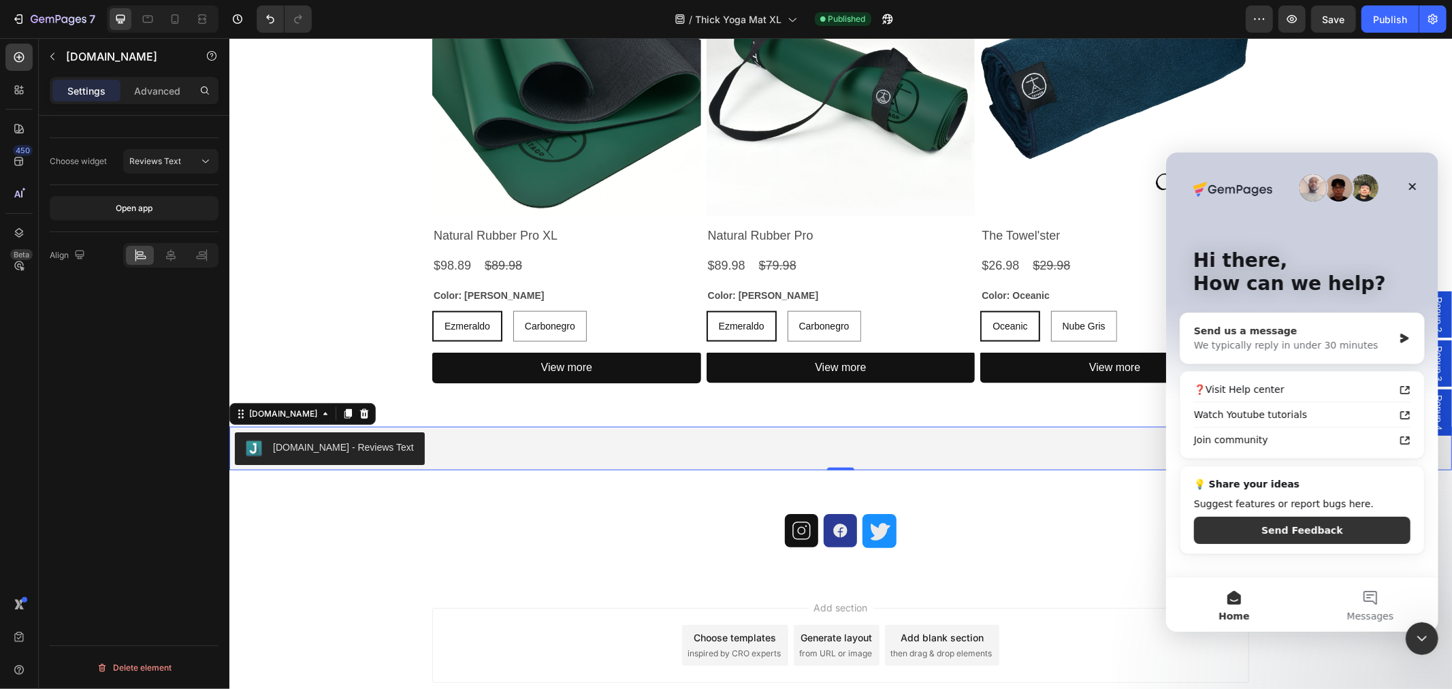
click at [1276, 339] on div "We typically reply in under 30 minutes" at bounding box center [1292, 345] width 199 height 14
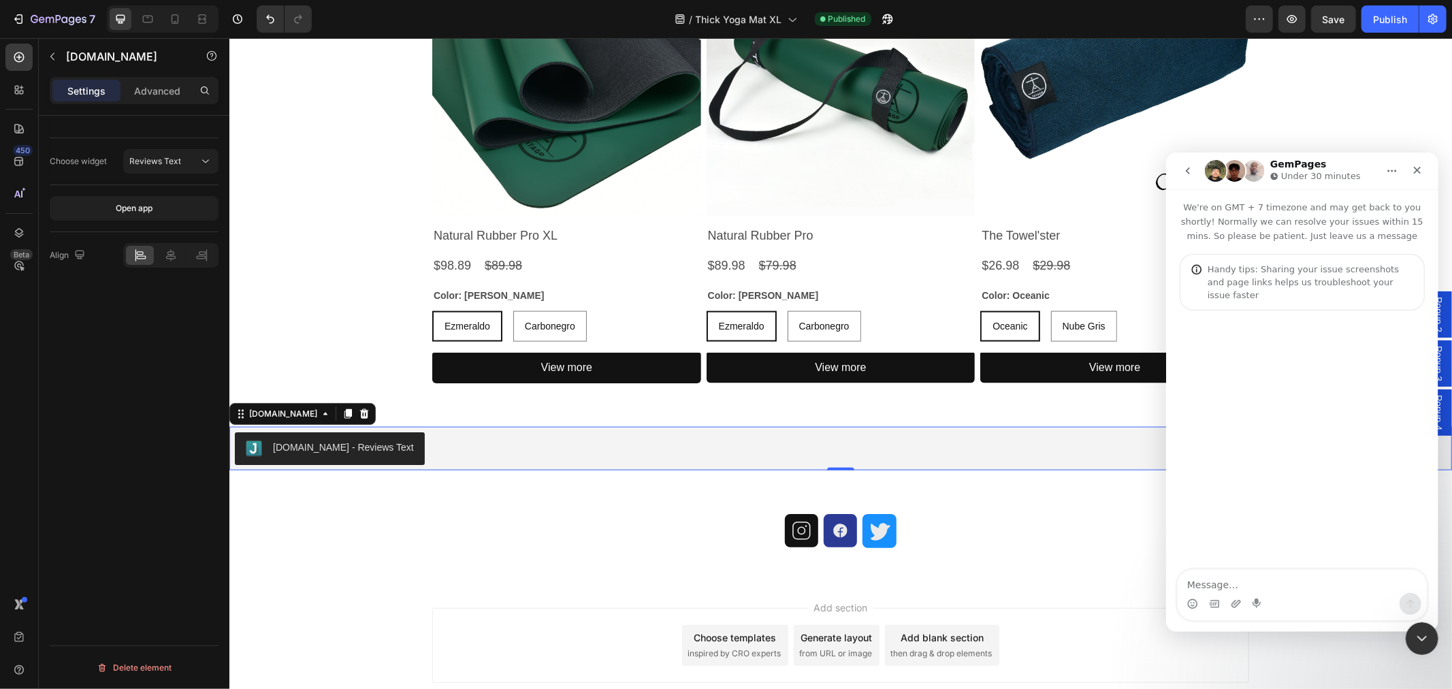
click at [1236, 584] on textarea "Message…" at bounding box center [1301, 580] width 249 height 23
type textarea "can you help figure out how to have the review stars when clicked, scroll down …"
click at [1421, 637] on icon "Close Intercom Messenger" at bounding box center [1420, 636] width 10 height 5
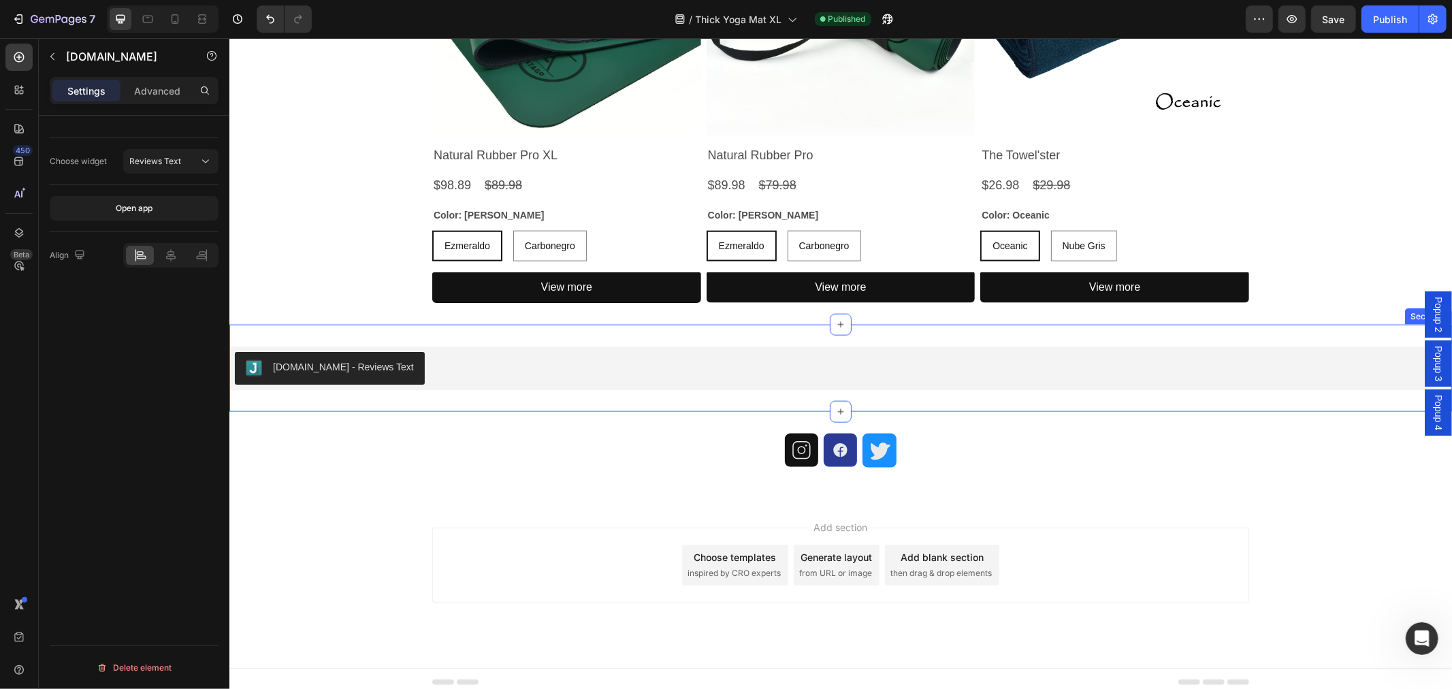
scroll to position [1444, 0]
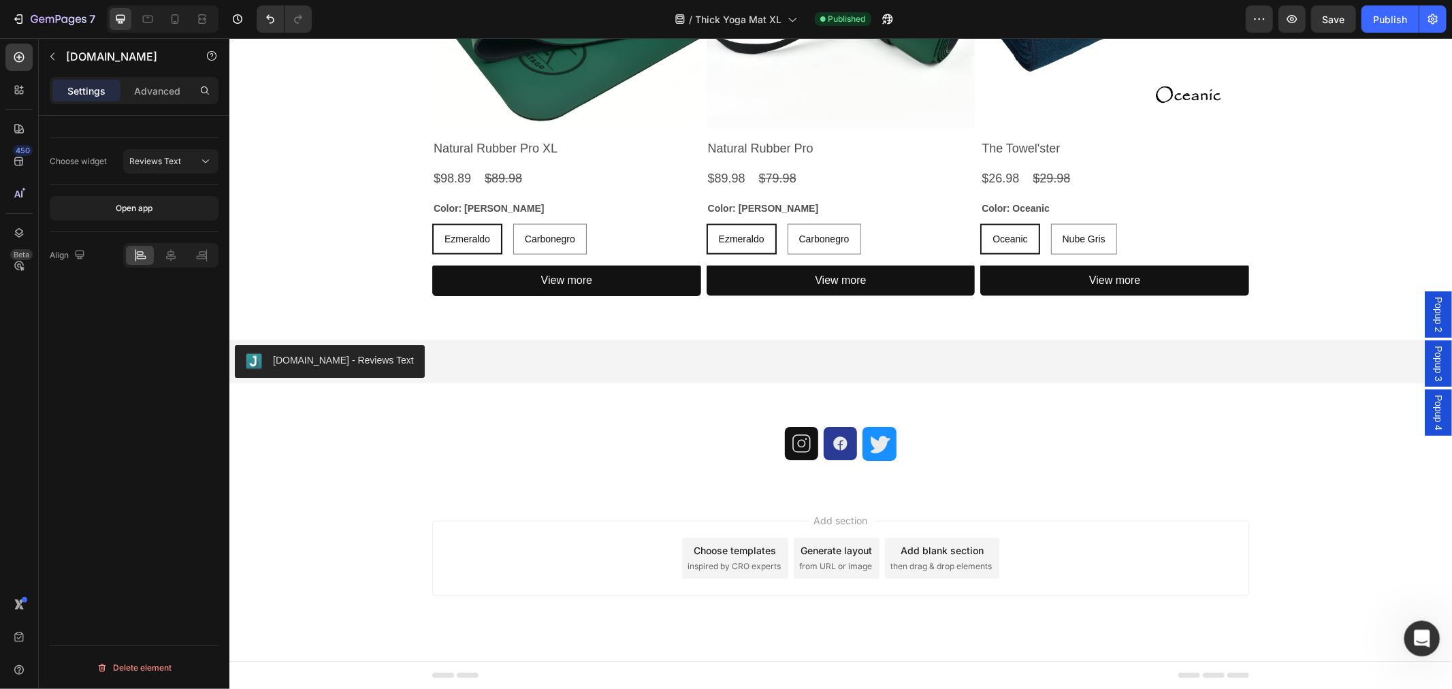
click at [1416, 642] on icon "Open Intercom Messenger" at bounding box center [1420, 637] width 22 height 22
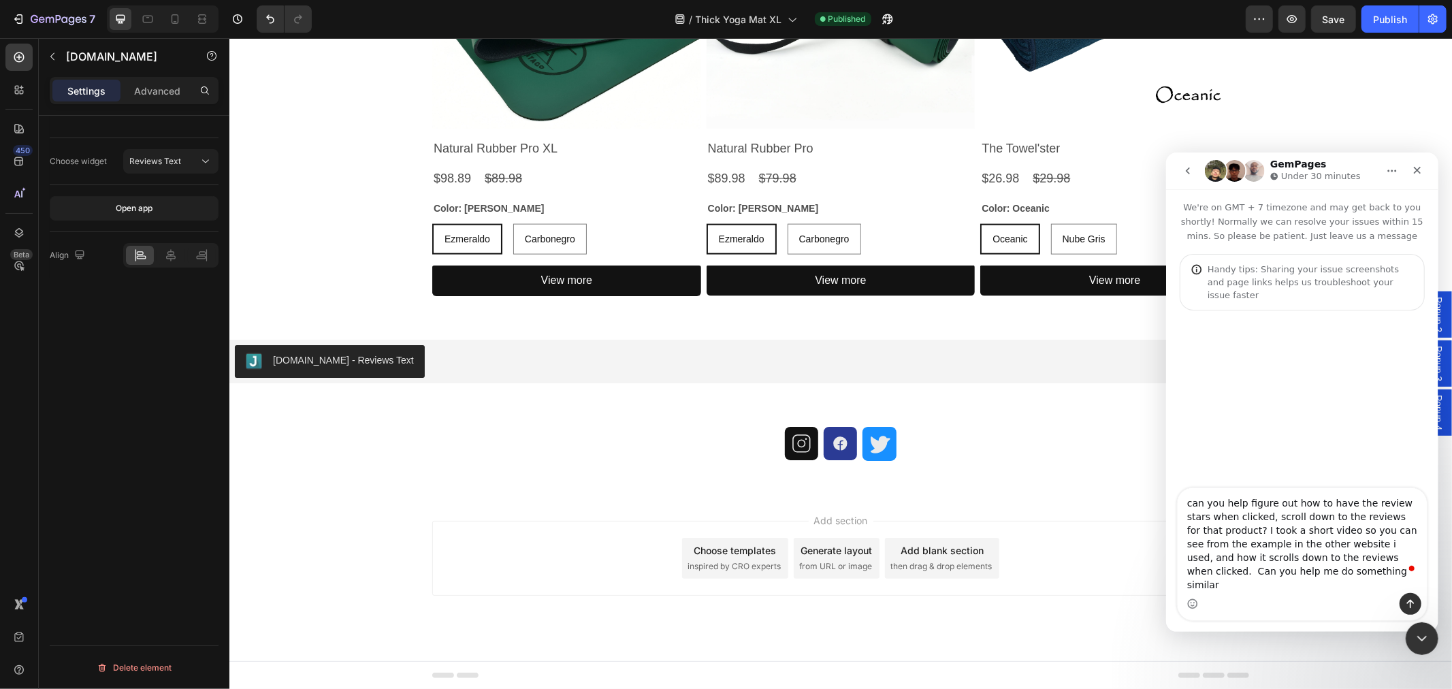
type textarea "can you help figure out how to have the review stars when clicked, scroll down …"
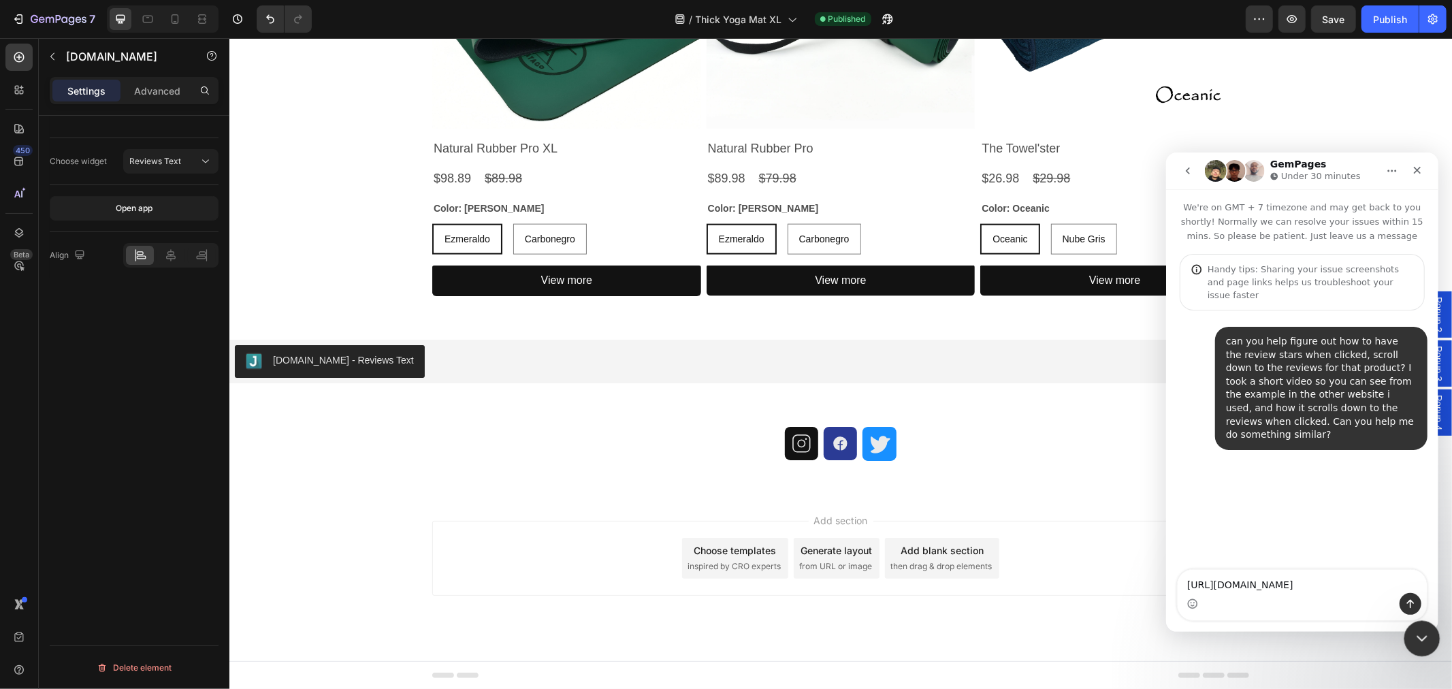
type textarea "[URL][DOMAIN_NAME]"
click at [1417, 630] on icon "Close Intercom Messenger" at bounding box center [1420, 636] width 16 height 16
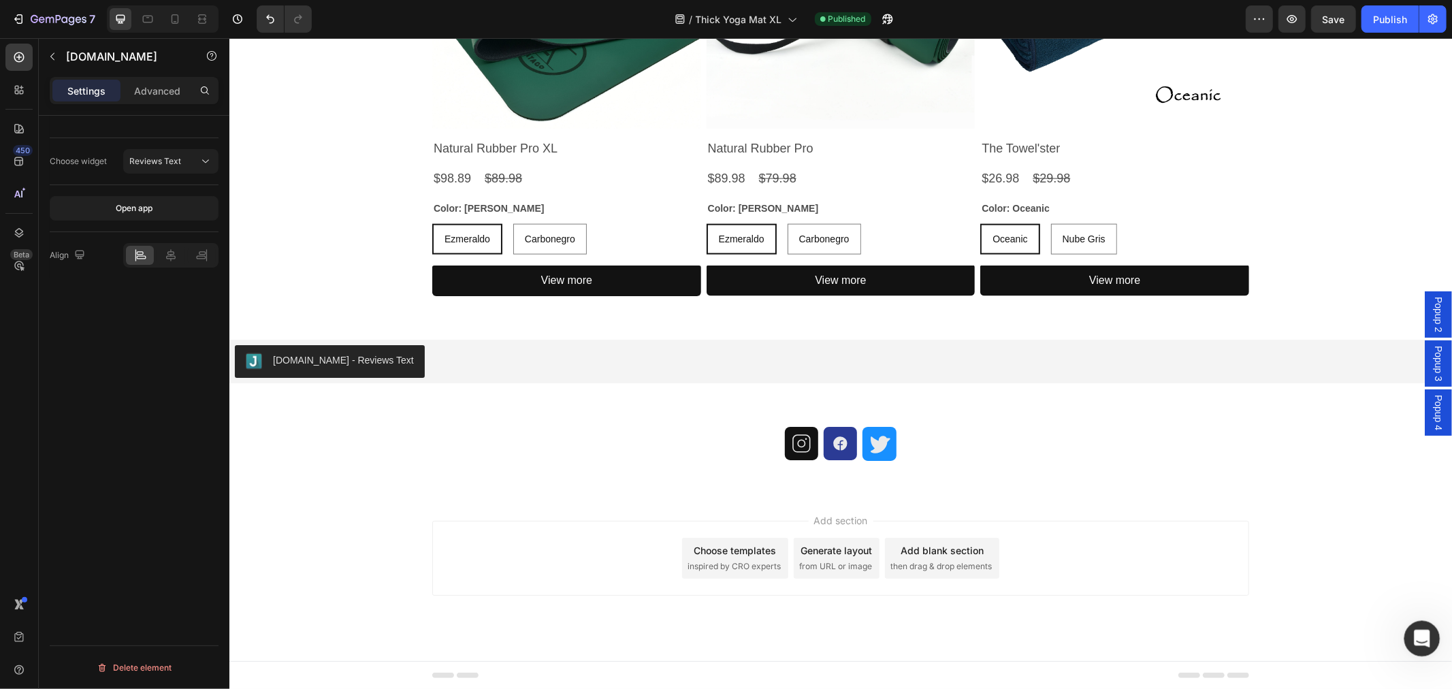
click at [1412, 634] on icon "Open Intercom Messenger" at bounding box center [1420, 637] width 22 height 22
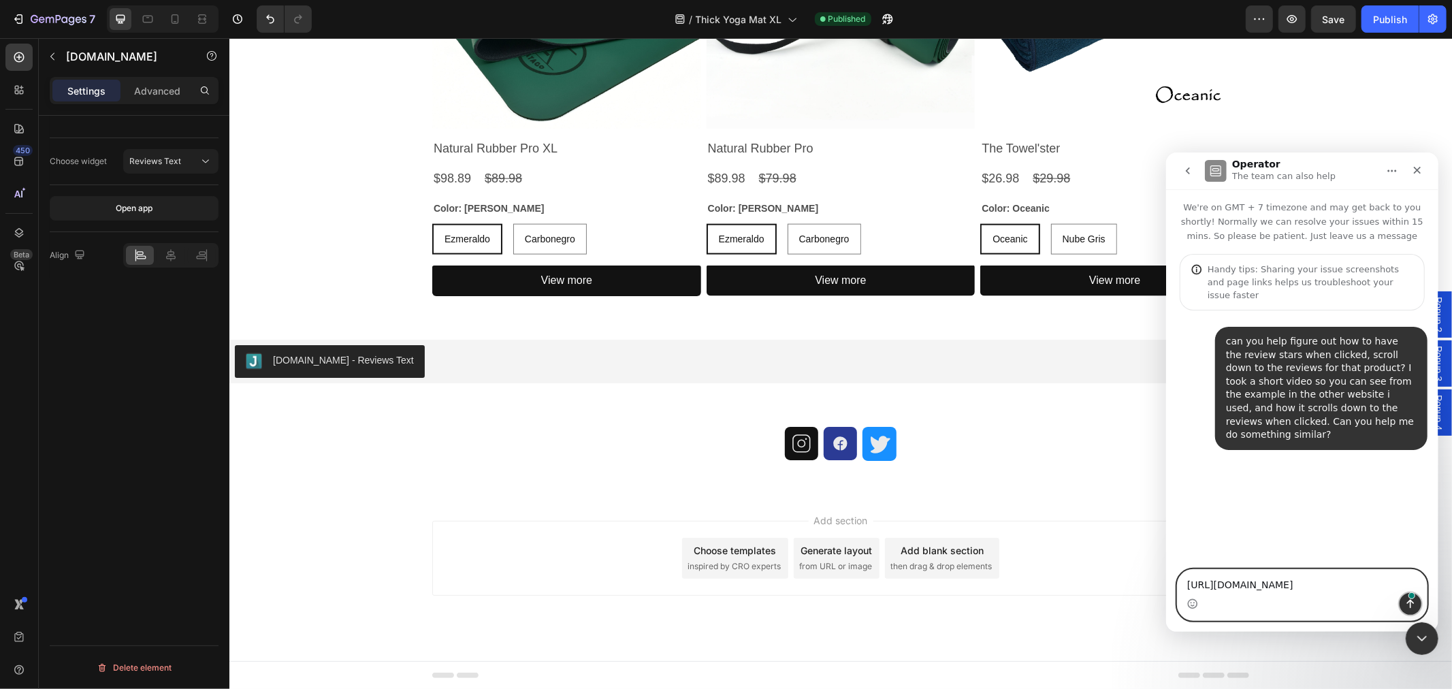
click at [1415, 601] on icon "Send a message…" at bounding box center [1410, 603] width 11 height 11
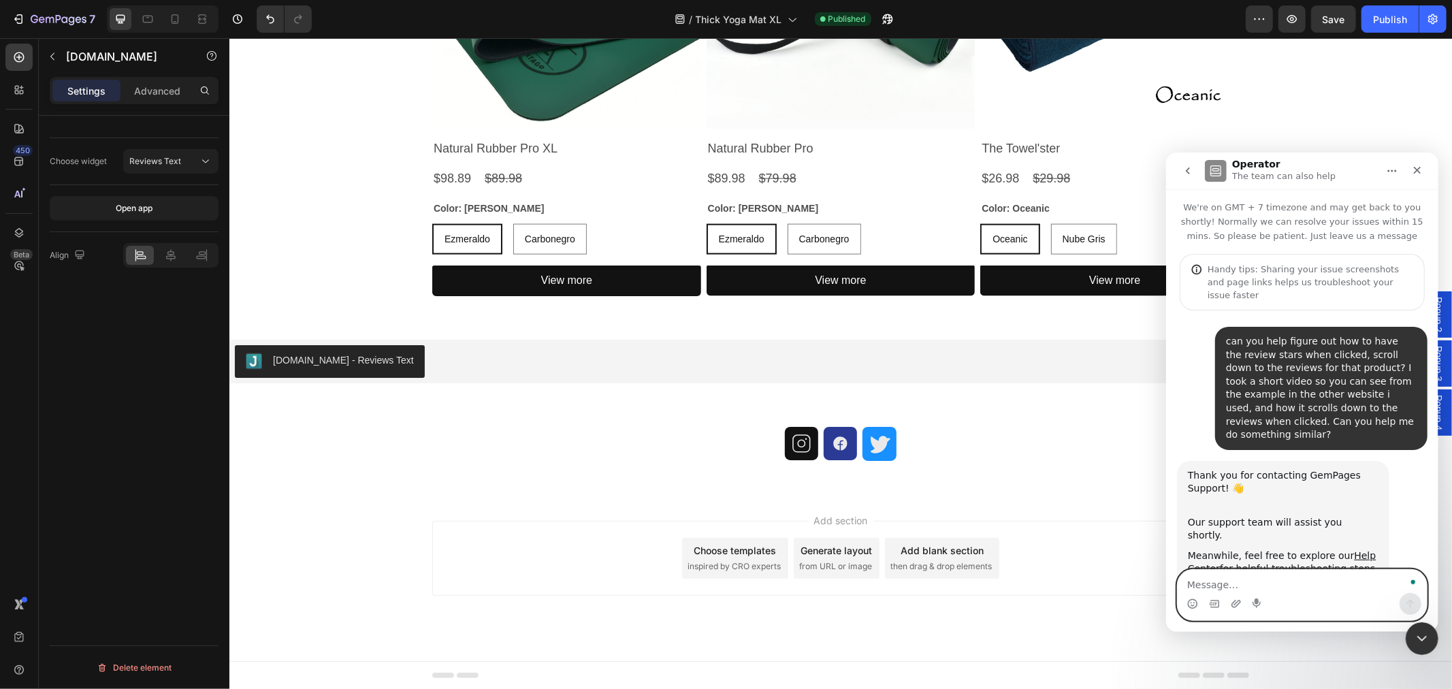
scroll to position [77, 0]
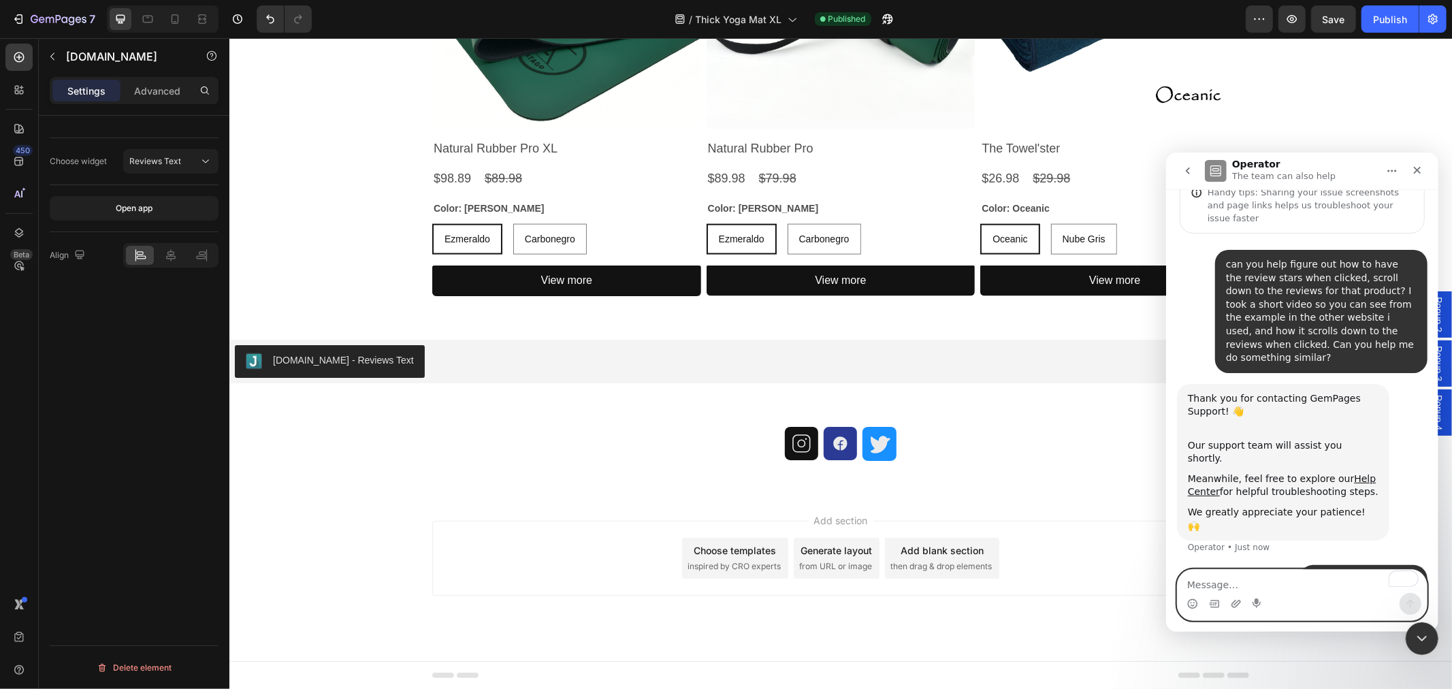
click at [1260, 583] on textarea "To enrich screen reader interactions, please activate Accessibility in Grammarl…" at bounding box center [1301, 580] width 249 height 23
paste textarea "[URL][DOMAIN_NAME]"
type textarea "Heres the website i was using for an example:[URL][DOMAIN_NAME]"
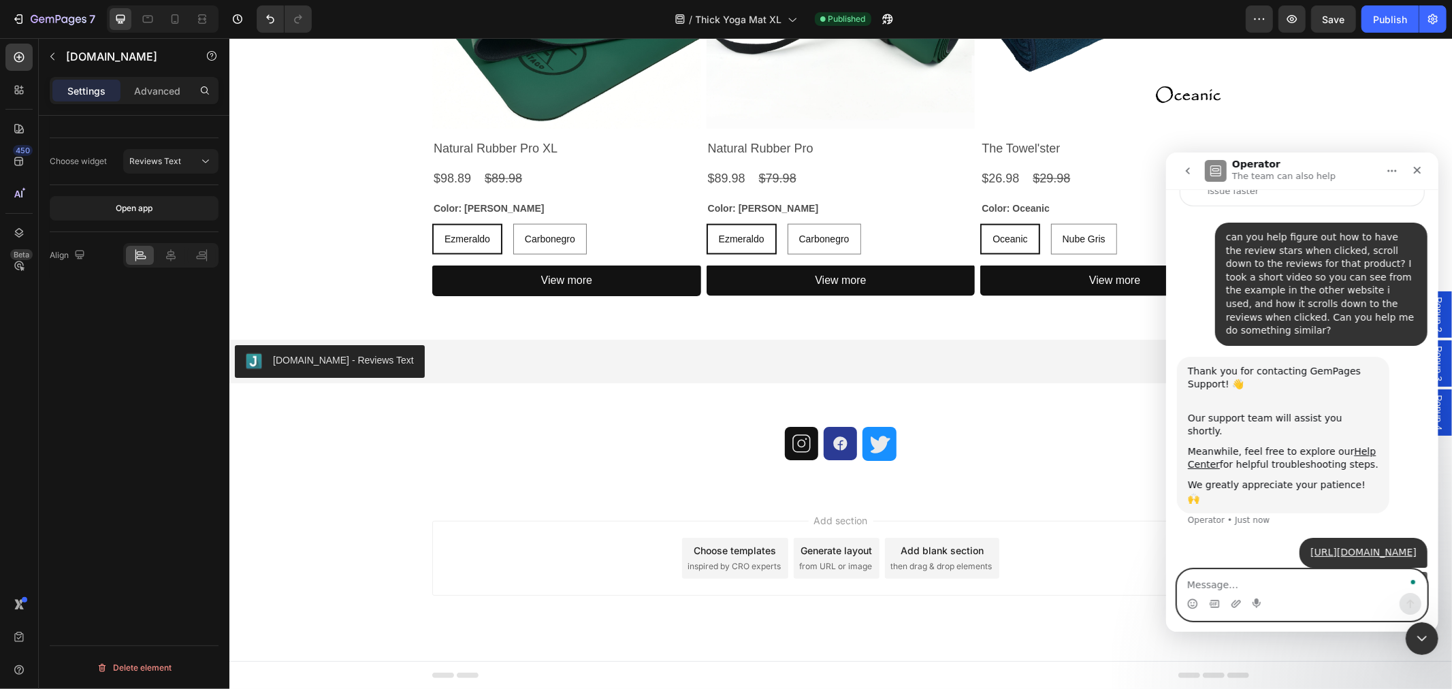
scroll to position [148, 0]
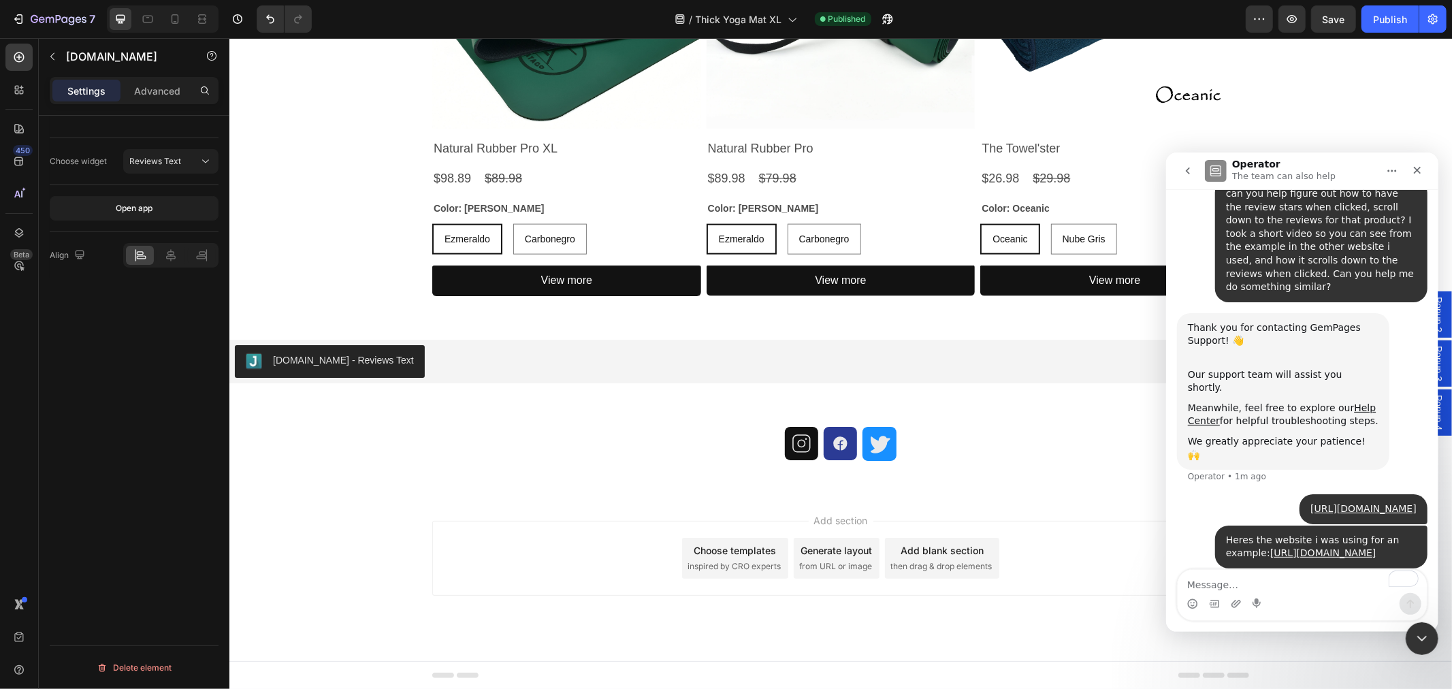
click at [663, 495] on div "Add section Choose templates inspired by CRO experts Generate layout from URL o…" at bounding box center [840, 576] width 1223 height 167
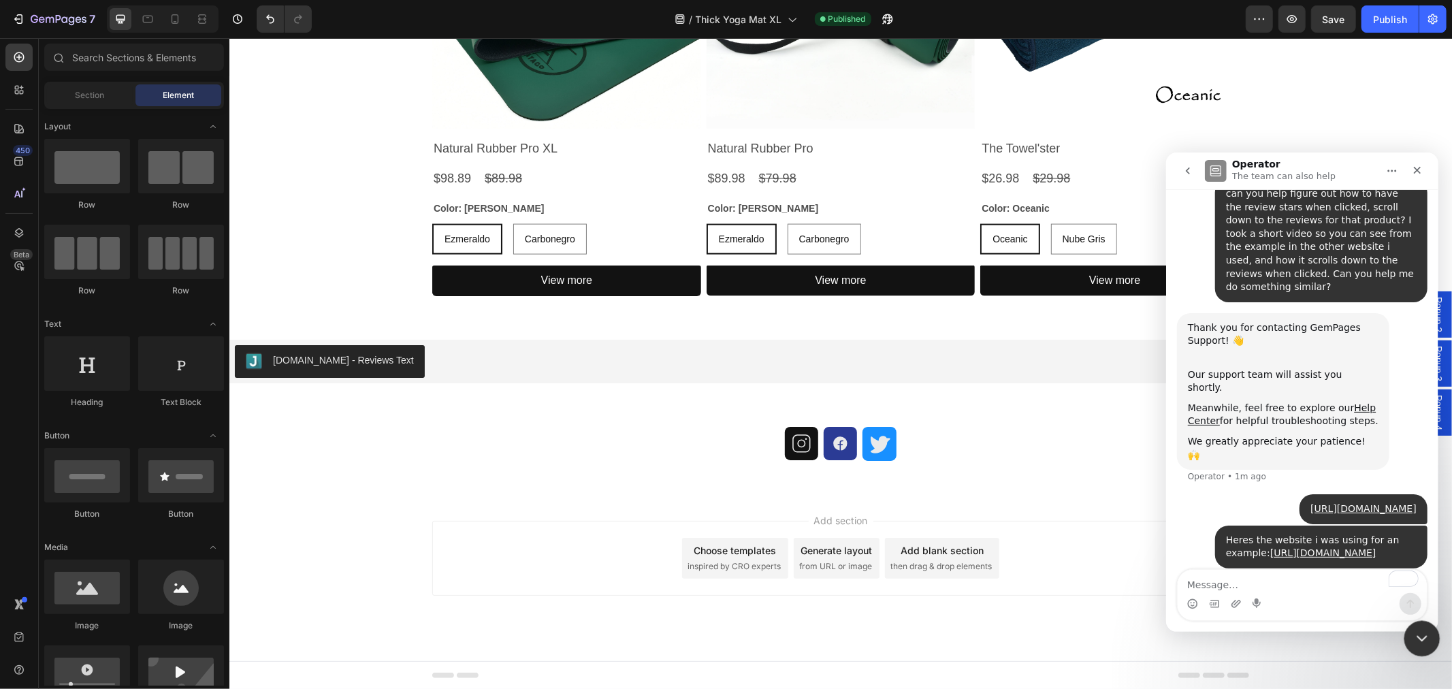
click at [1420, 649] on div "Close Intercom Messenger" at bounding box center [1420, 636] width 33 height 33
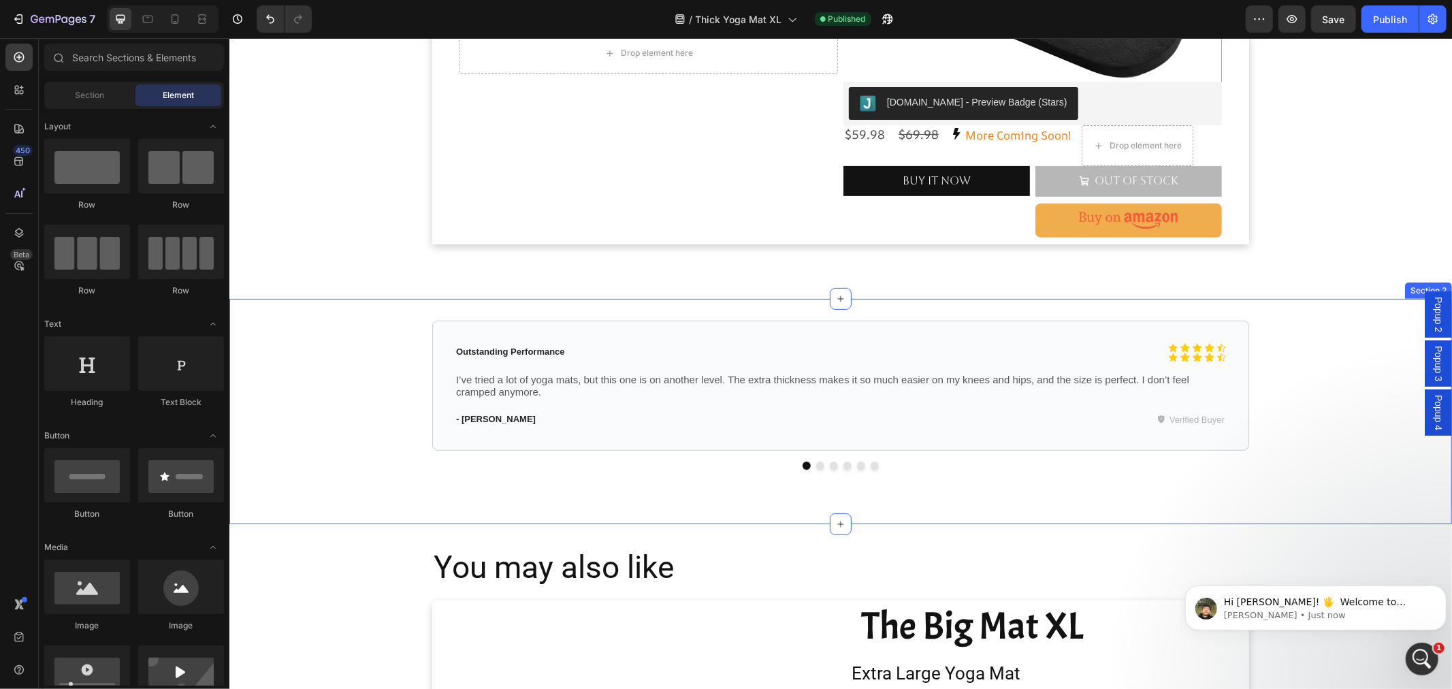
scroll to position [325, 0]
click at [1285, 609] on p "[PERSON_NAME] • Just now" at bounding box center [1326, 615] width 206 height 12
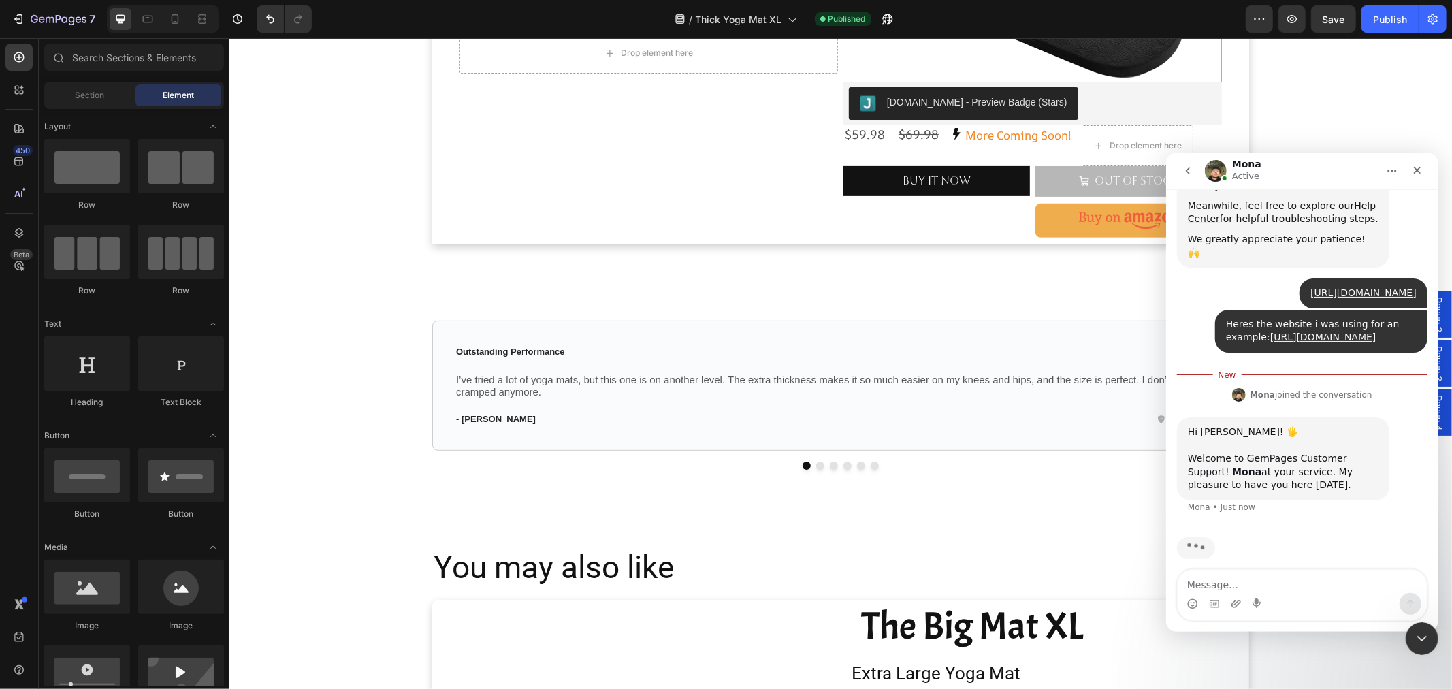
scroll to position [349, 0]
click at [1296, 589] on textarea "Message…" at bounding box center [1301, 580] width 249 height 23
type textarea "Thanks, let me know if theres anything you can do."
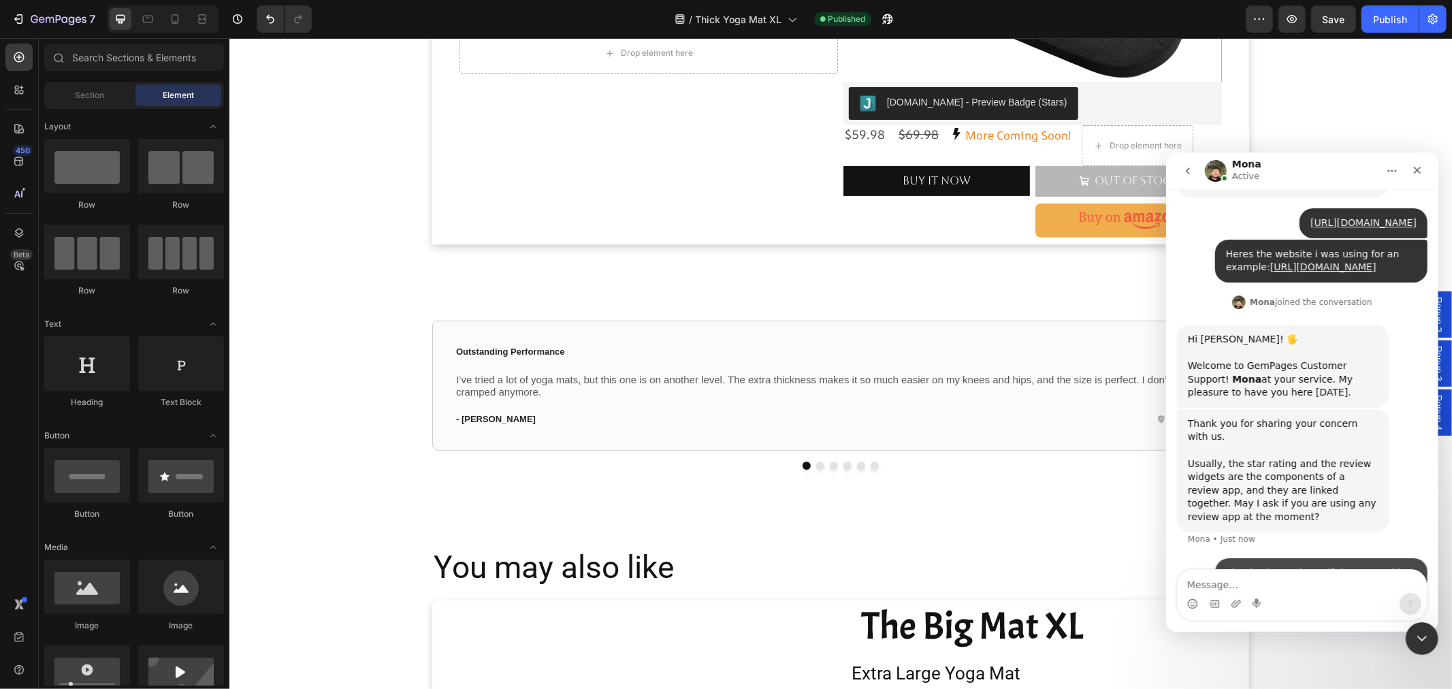
scroll to position [425, 0]
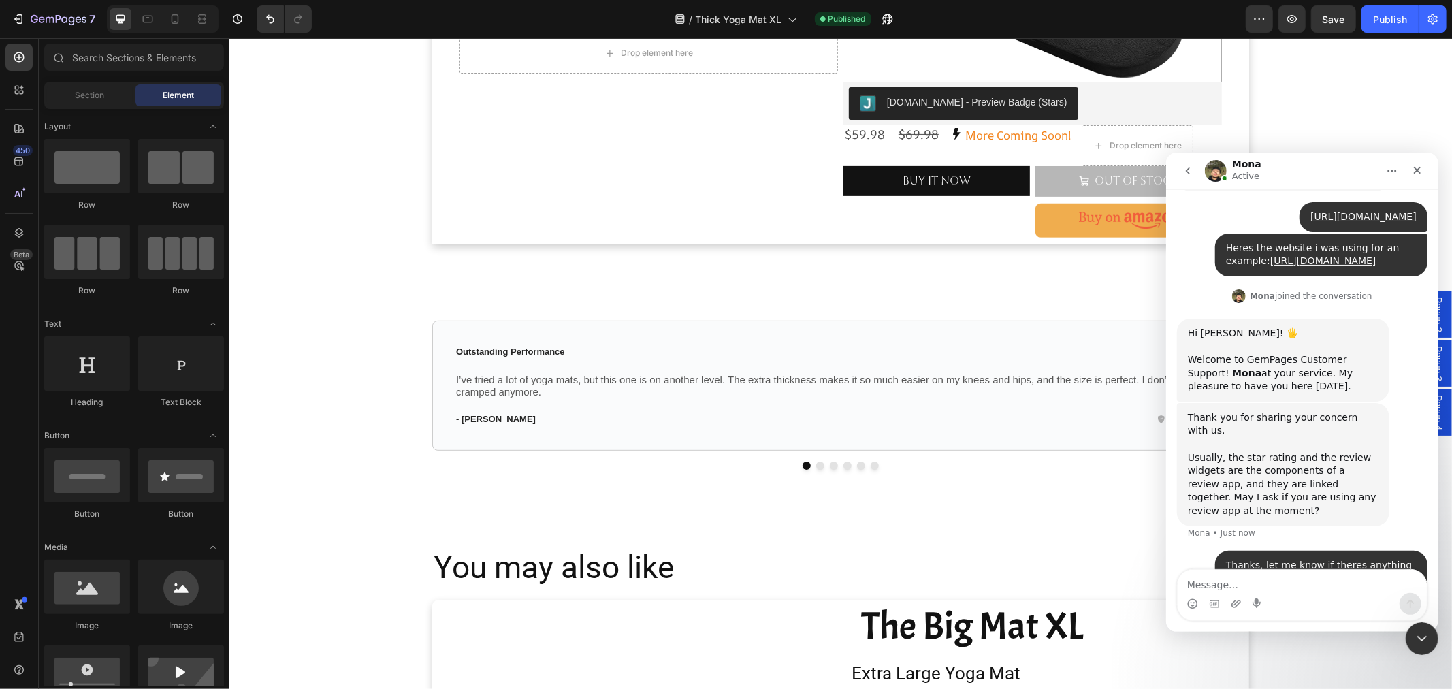
click at [1251, 578] on textarea "Message…" at bounding box center [1301, 580] width 249 height 23
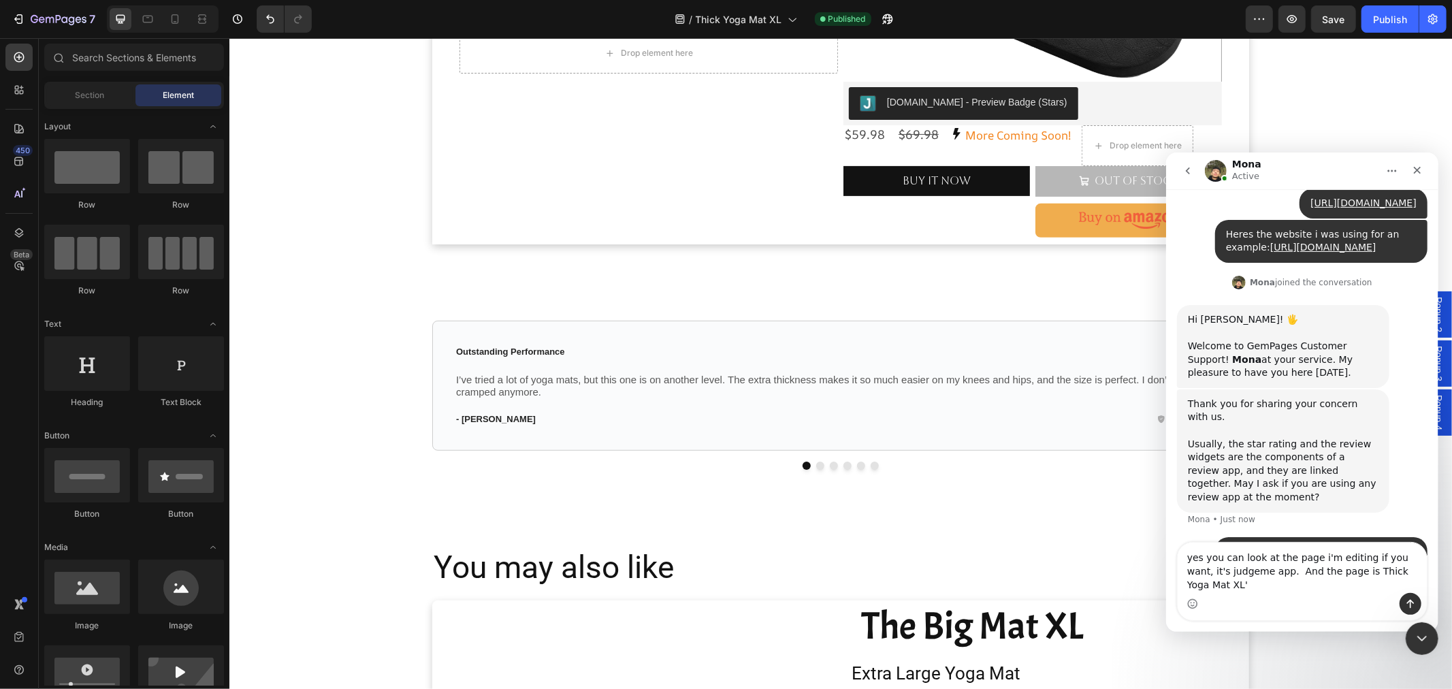
type textarea "yes you can look at the page i'm editing if you want, it's judgeme app. And the…"
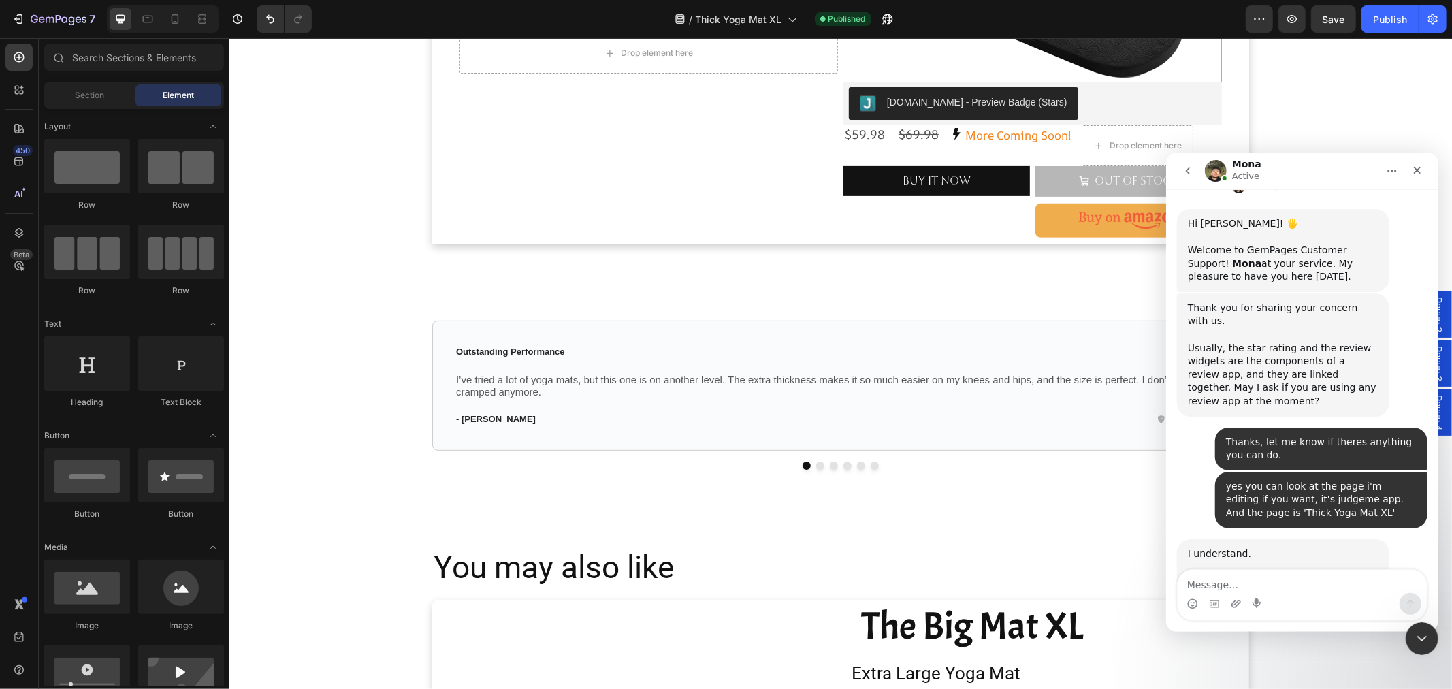
scroll to position [656, 0]
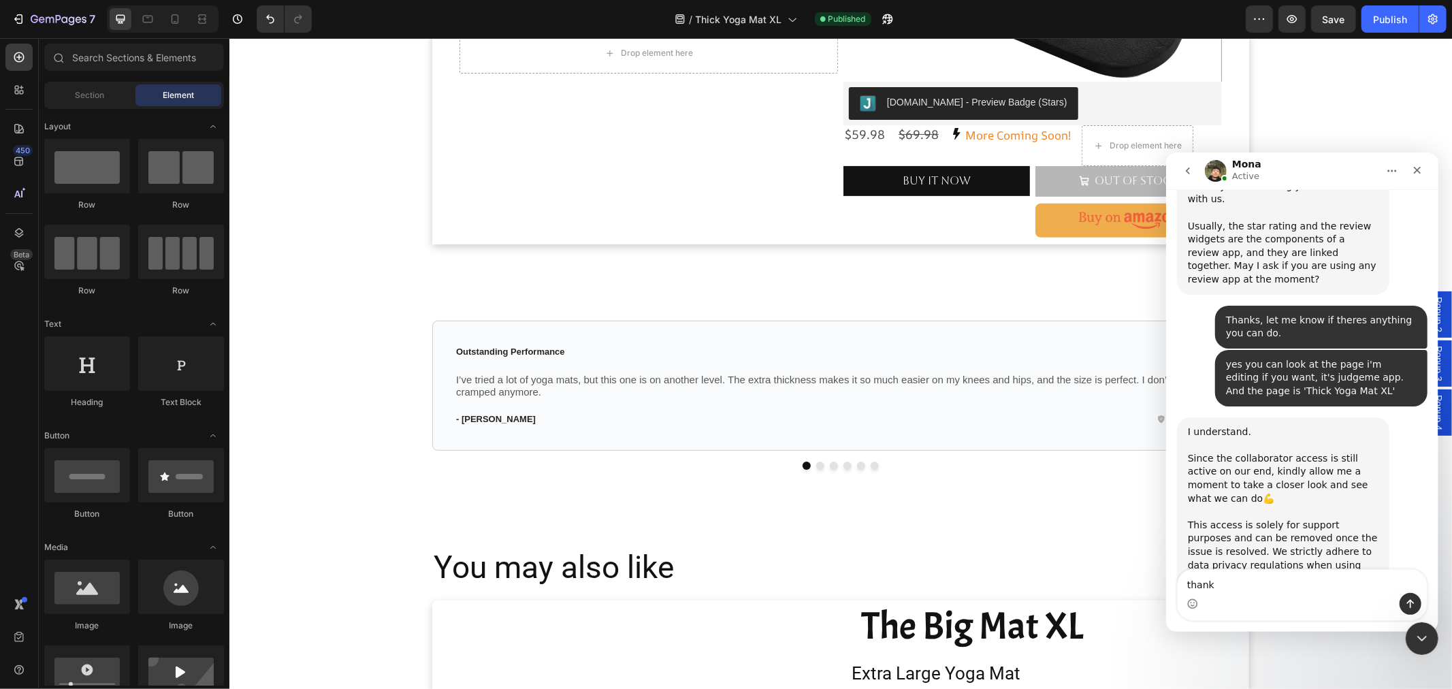
type textarea "thanks"
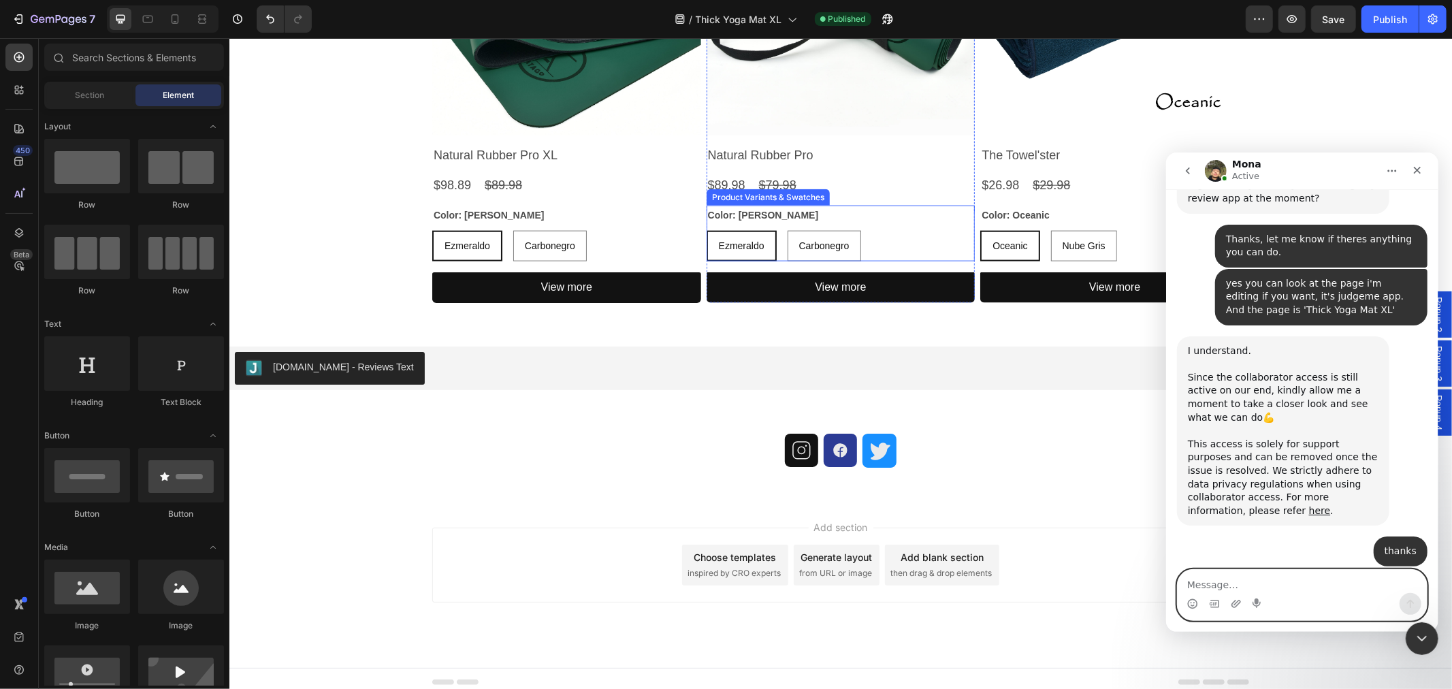
scroll to position [1444, 0]
